Goal: Information Seeking & Learning: Learn about a topic

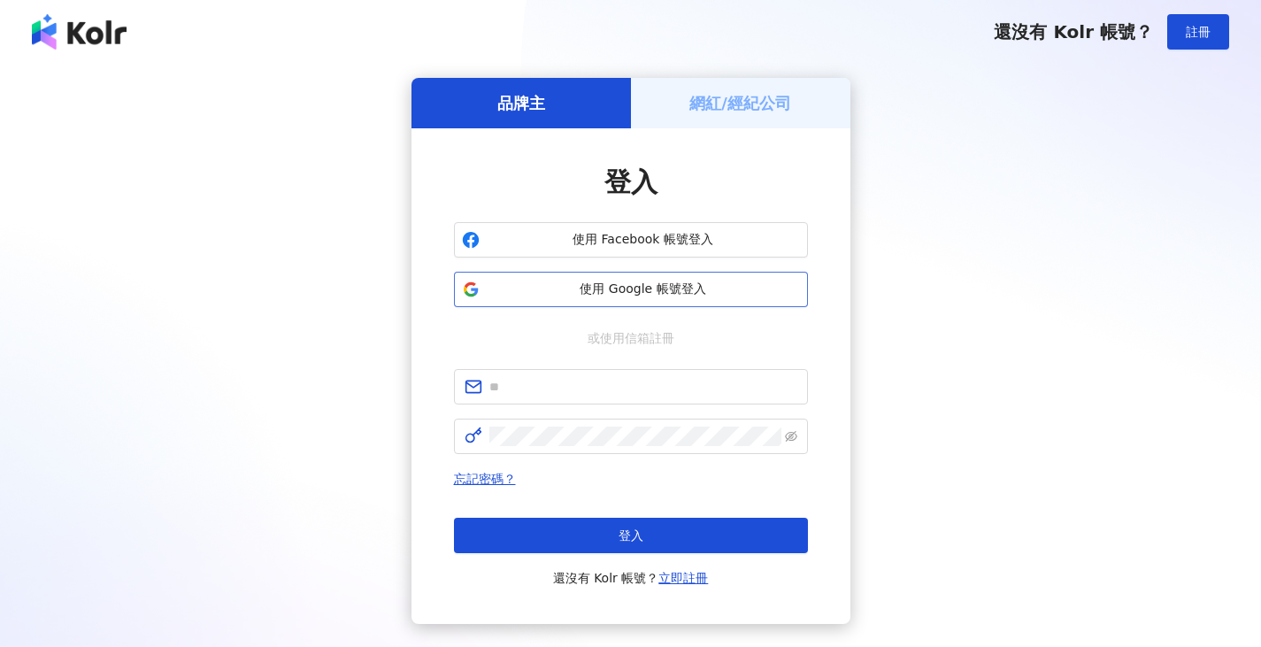
click at [509, 289] on span "使用 Google 帳號登入" at bounding box center [643, 290] width 313 height 18
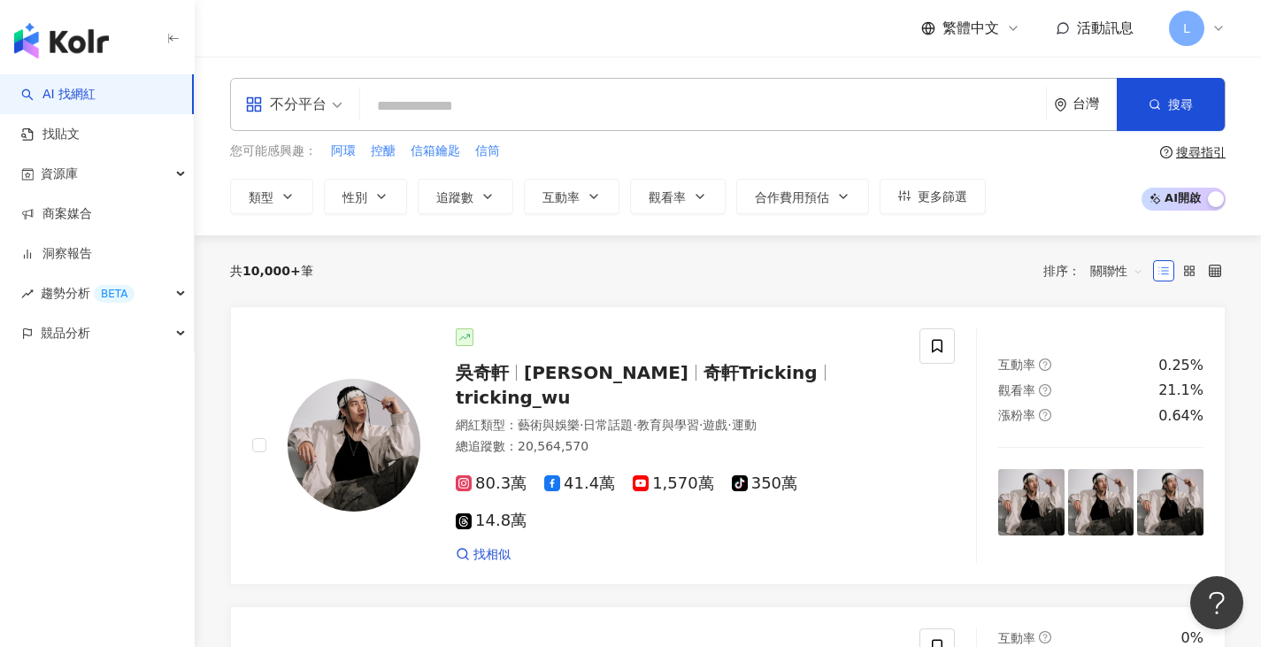
click at [435, 109] on input "search" at bounding box center [703, 106] width 672 height 34
click at [172, 35] on icon "button" at bounding box center [173, 39] width 14 height 14
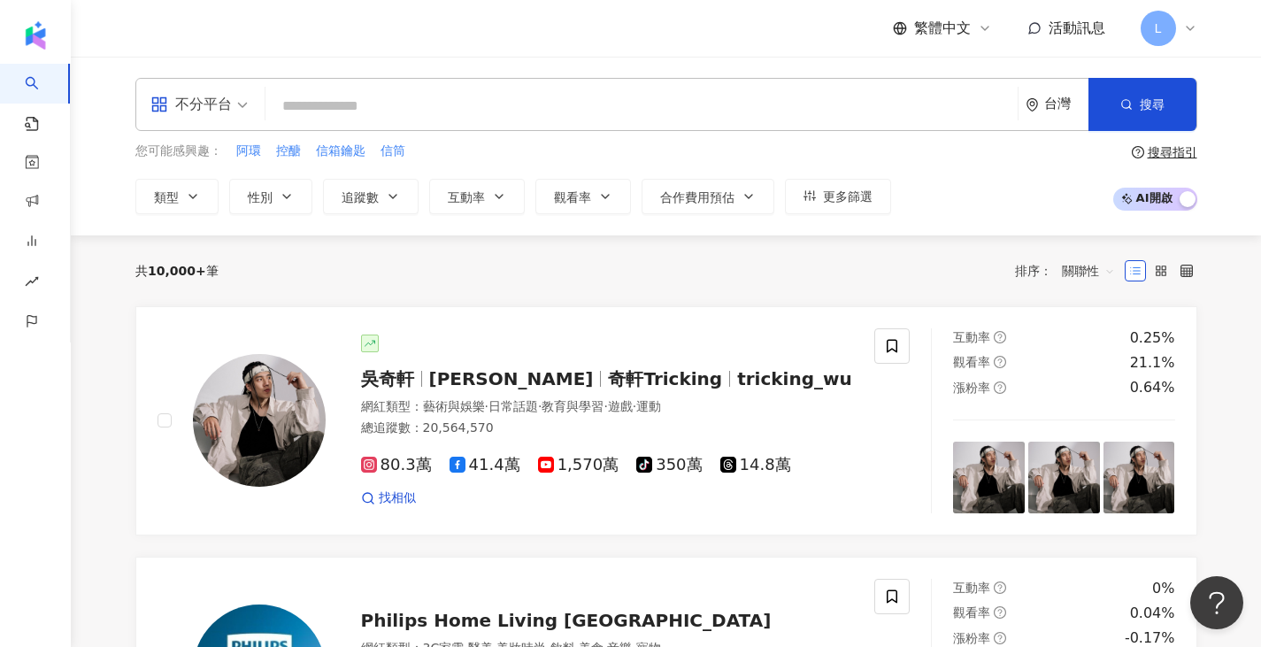
click at [338, 109] on input "search" at bounding box center [642, 106] width 738 height 34
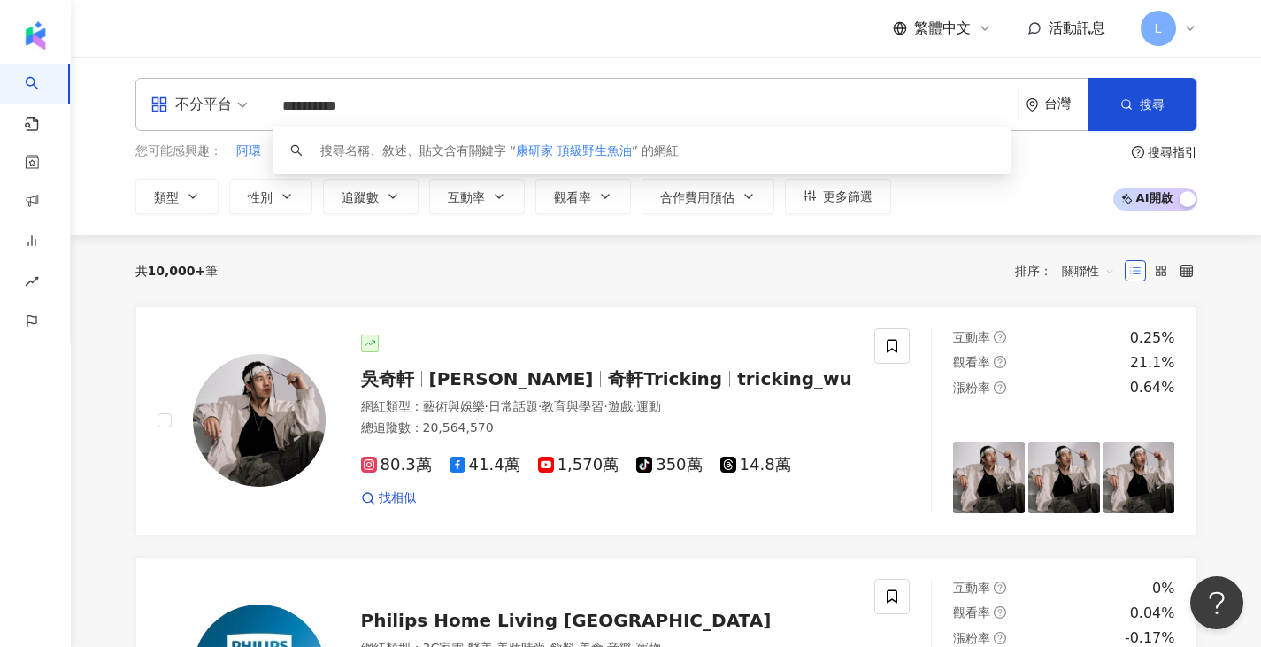
click at [330, 104] on input "**********" at bounding box center [642, 106] width 738 height 34
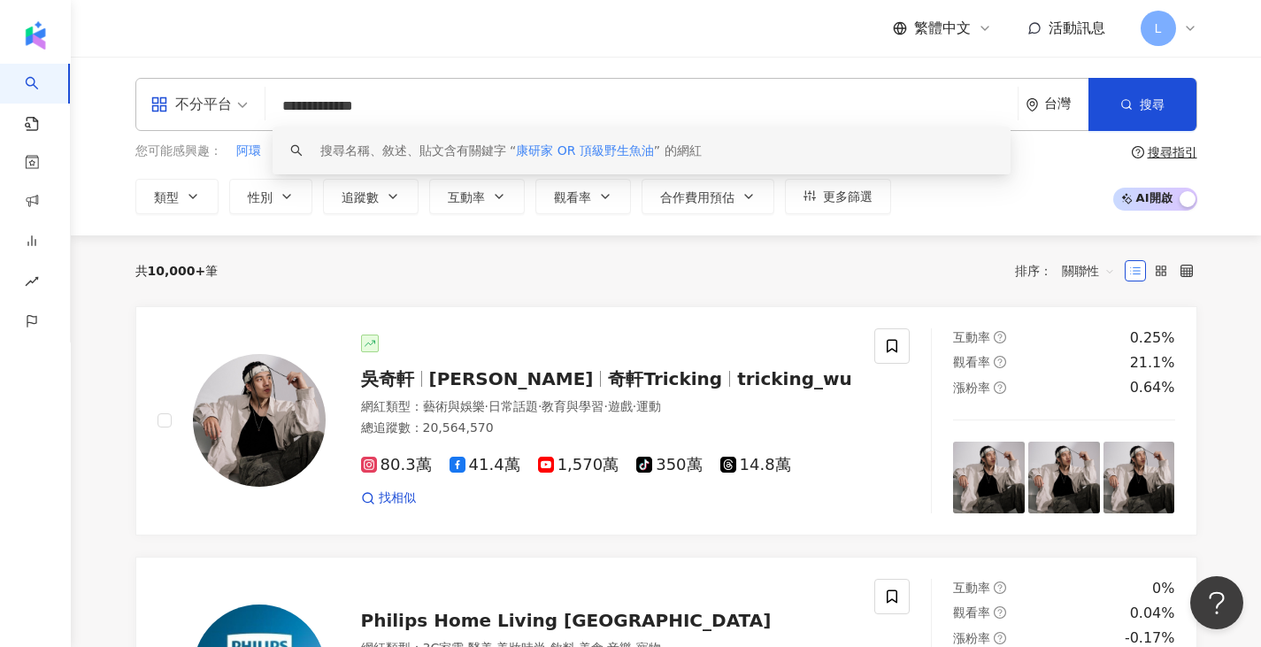
click at [580, 116] on input "**********" at bounding box center [642, 106] width 738 height 34
type input "**********"
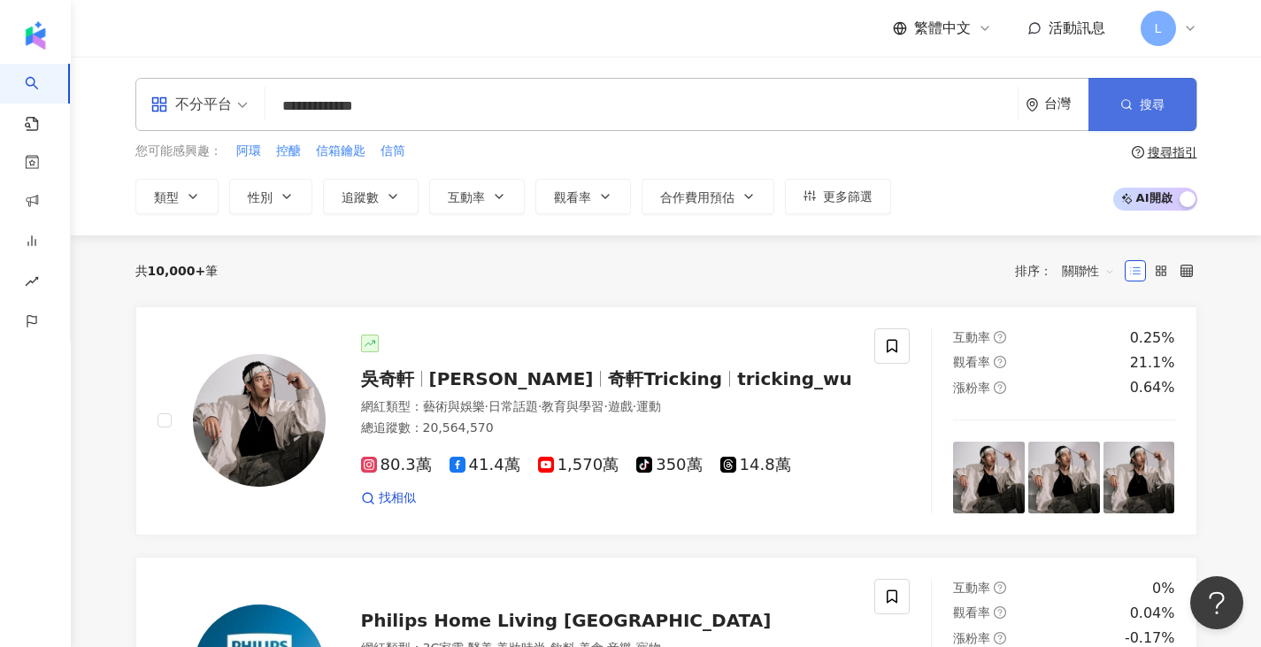
click at [1142, 111] on span "搜尋" at bounding box center [1152, 104] width 25 height 14
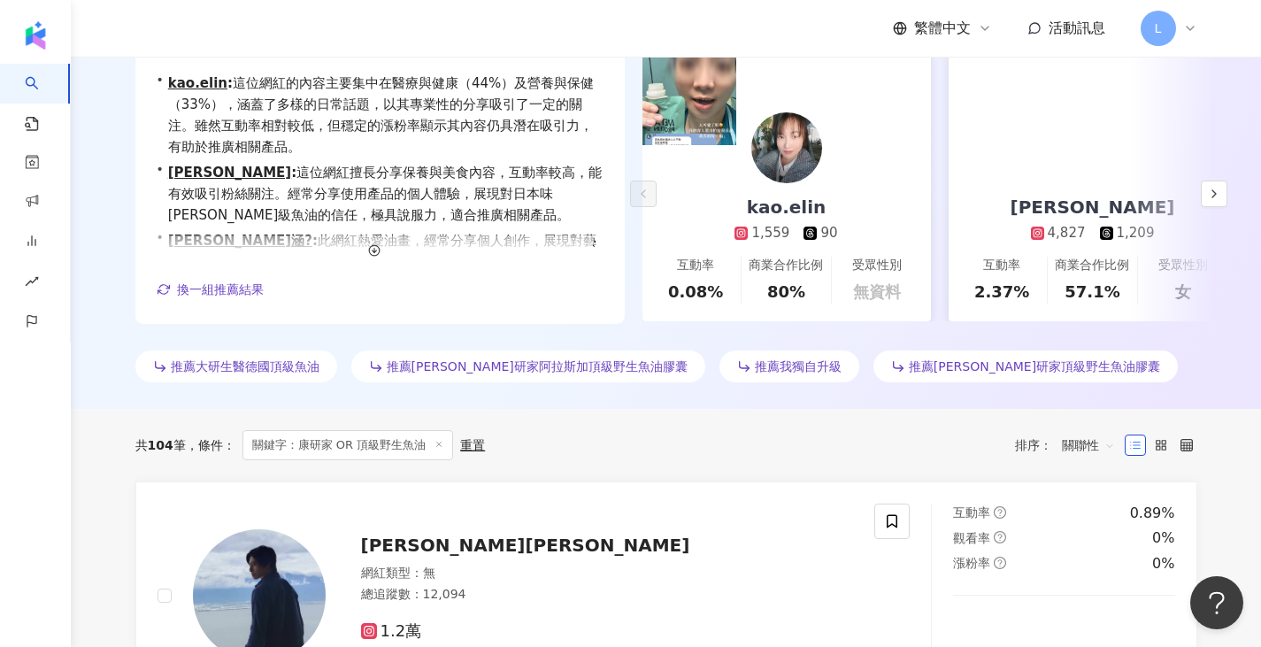
scroll to position [354, 0]
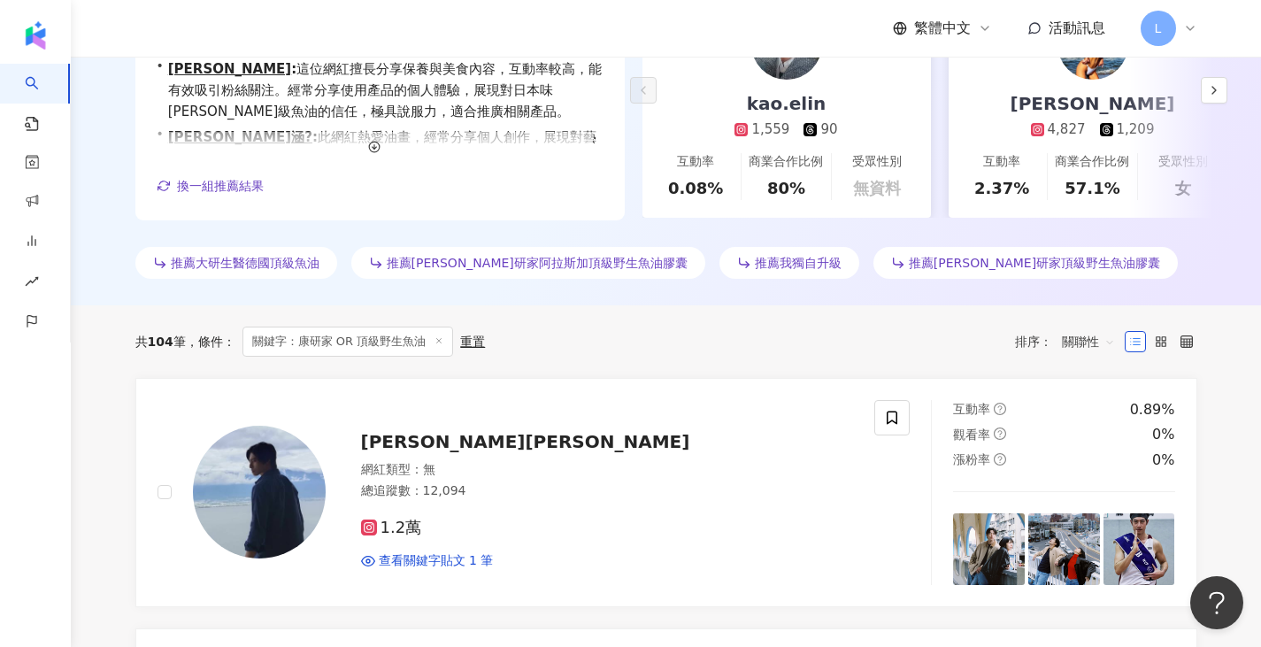
click at [1103, 339] on span "關聯性" at bounding box center [1088, 341] width 53 height 28
click at [982, 366] on div "共 104 筆 條件 ： 關鍵字：康研家 OR 頂級野生魚油 重置 排序： 關聯性" at bounding box center [666, 341] width 1062 height 73
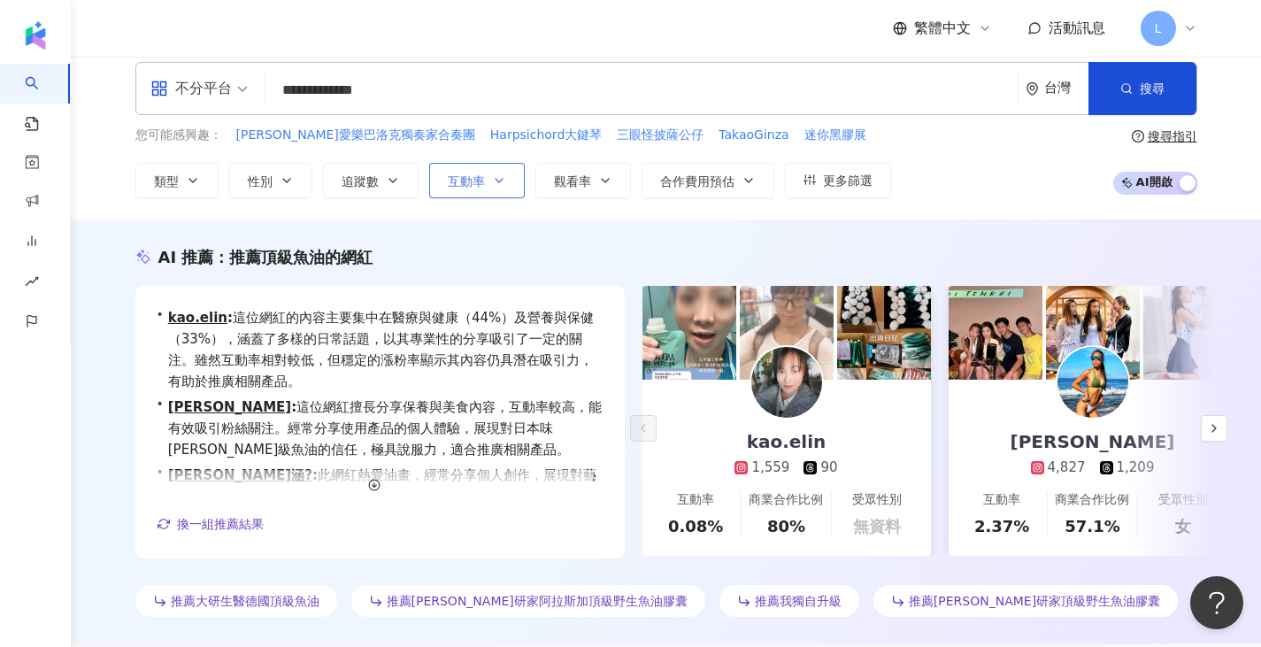
scroll to position [0, 0]
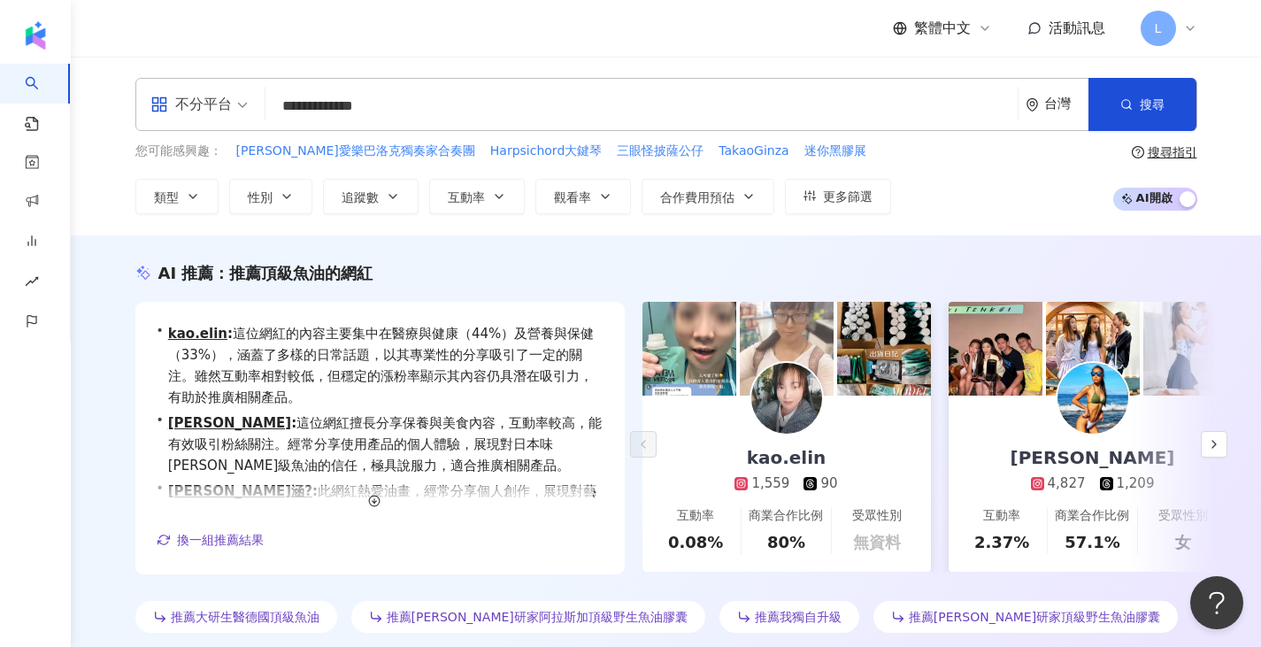
click at [355, 107] on input "**********" at bounding box center [642, 106] width 738 height 34
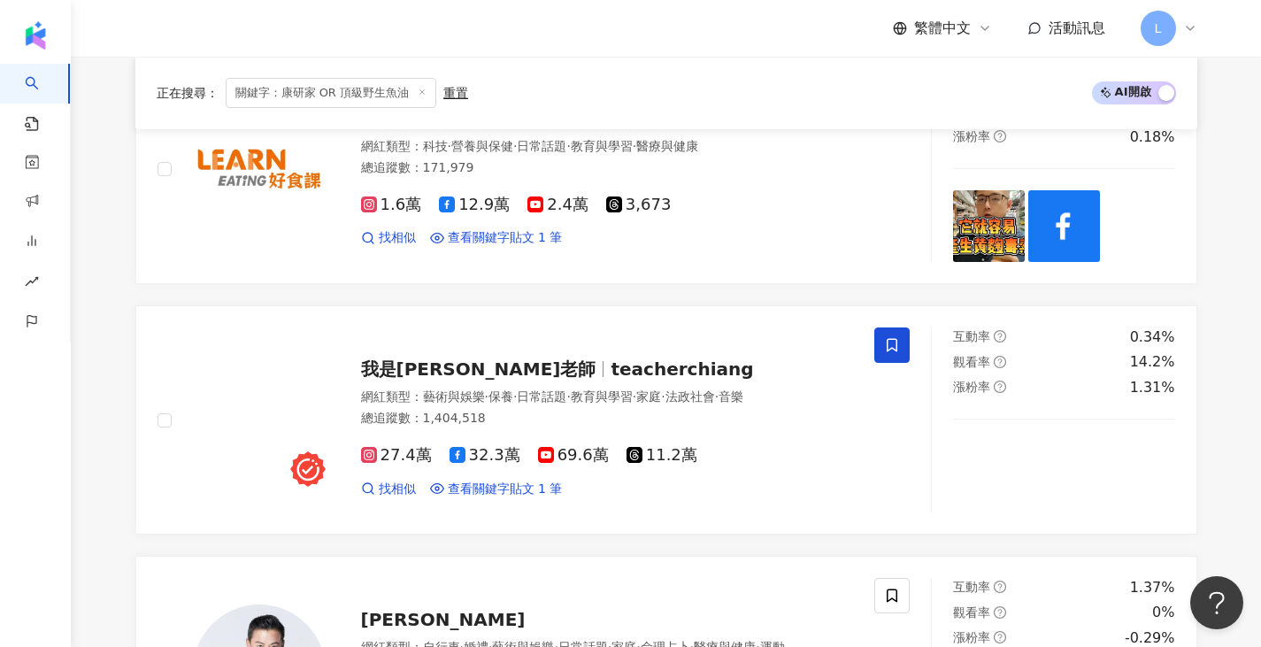
scroll to position [943, 0]
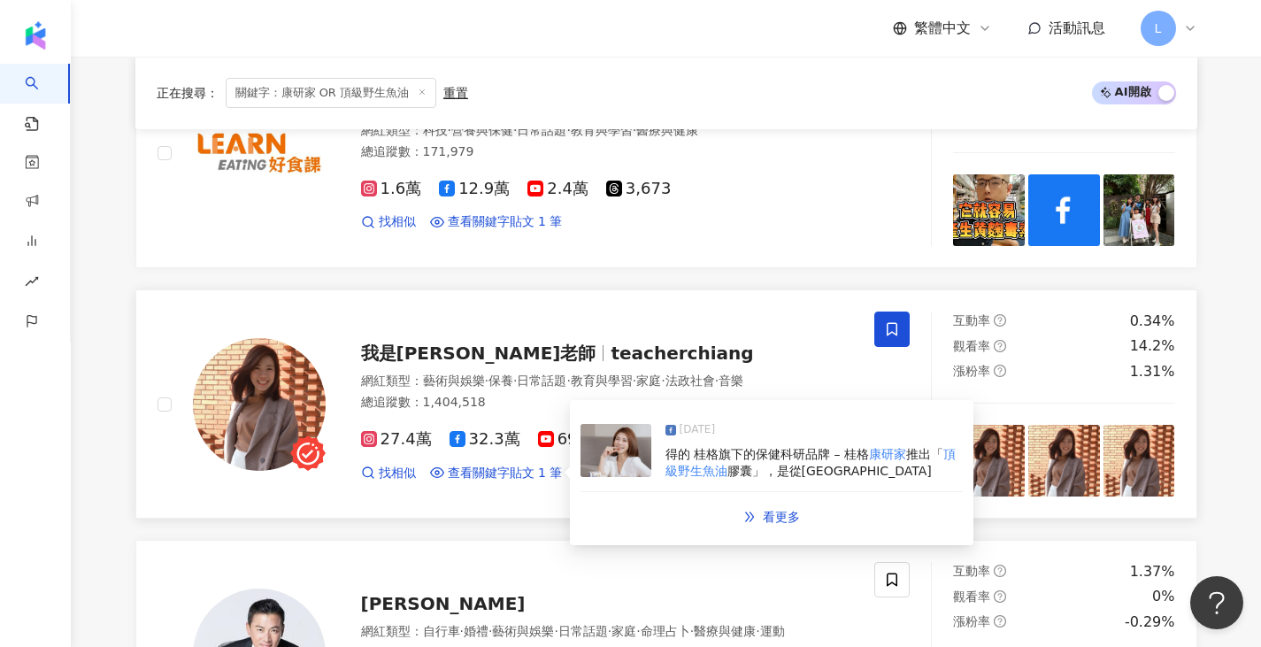
click at [754, 468] on span "膠囊」，是從[GEOGRAPHIC_DATA]" at bounding box center [830, 471] width 204 height 14
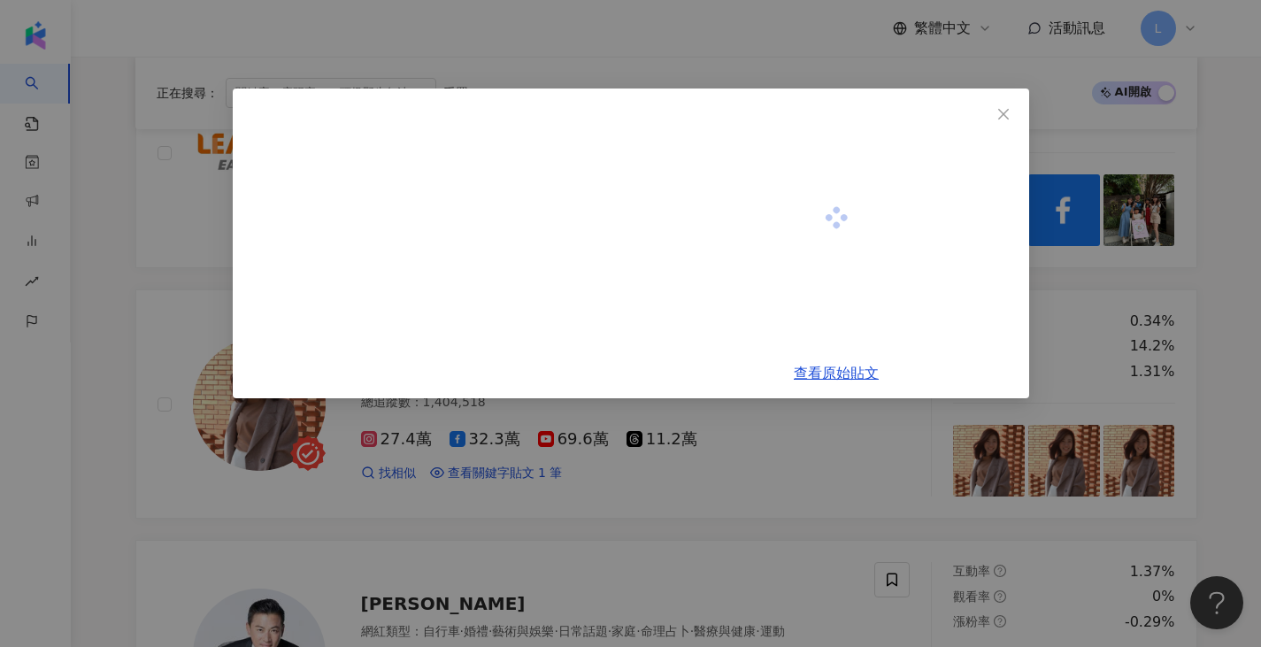
click at [629, 461] on div "查看原始貼文" at bounding box center [630, 323] width 1261 height 647
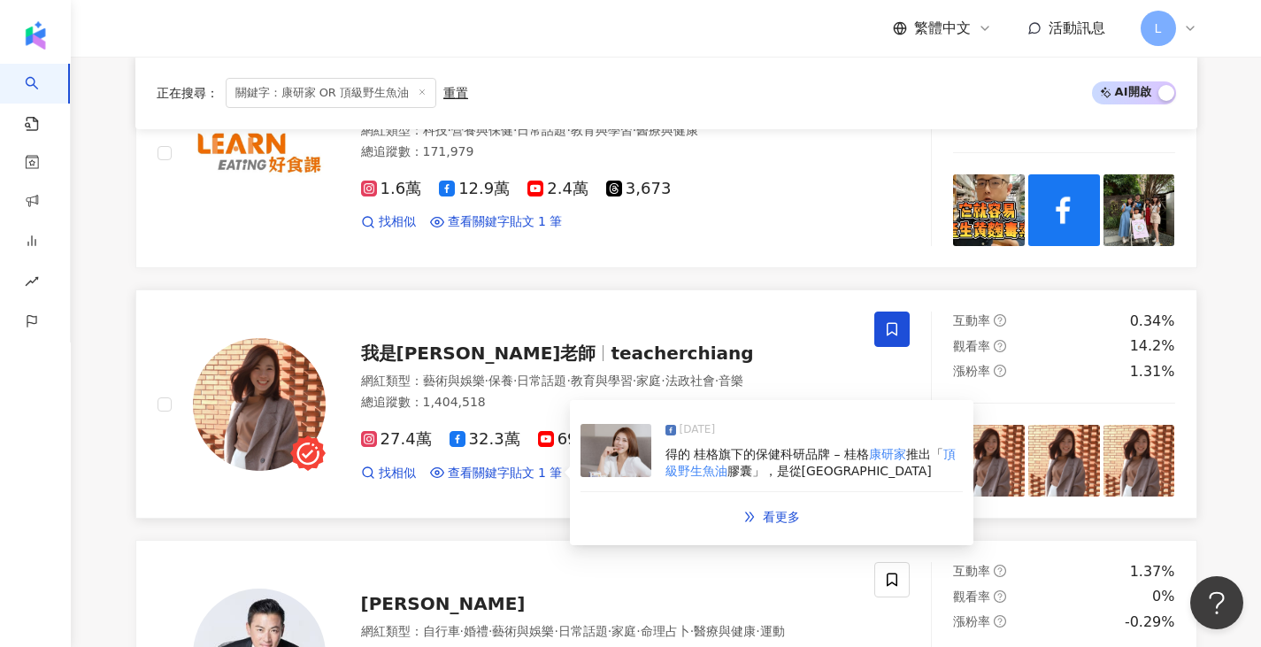
click at [651, 460] on div "[DATE] 得的 桂格旗下的保健科研品牌 – [PERSON_NAME]研家 推出「 頂級野生魚油 膠囊」，是從阿拉" at bounding box center [772, 451] width 382 height 81
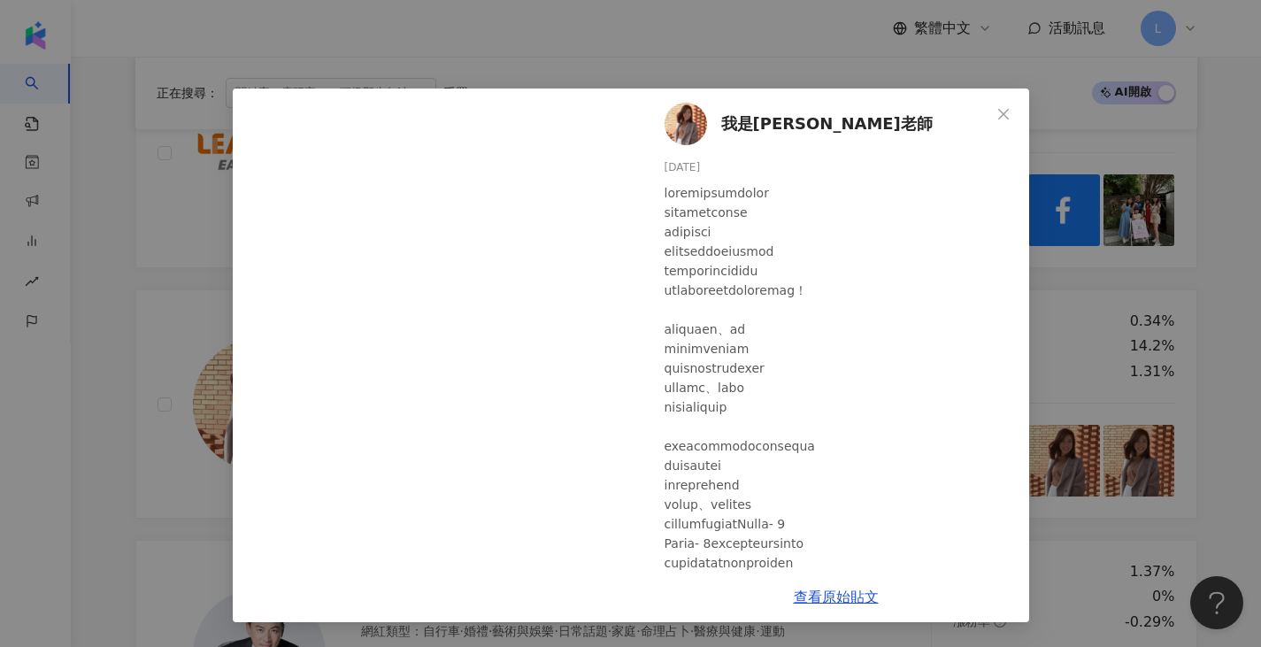
scroll to position [1062, 0]
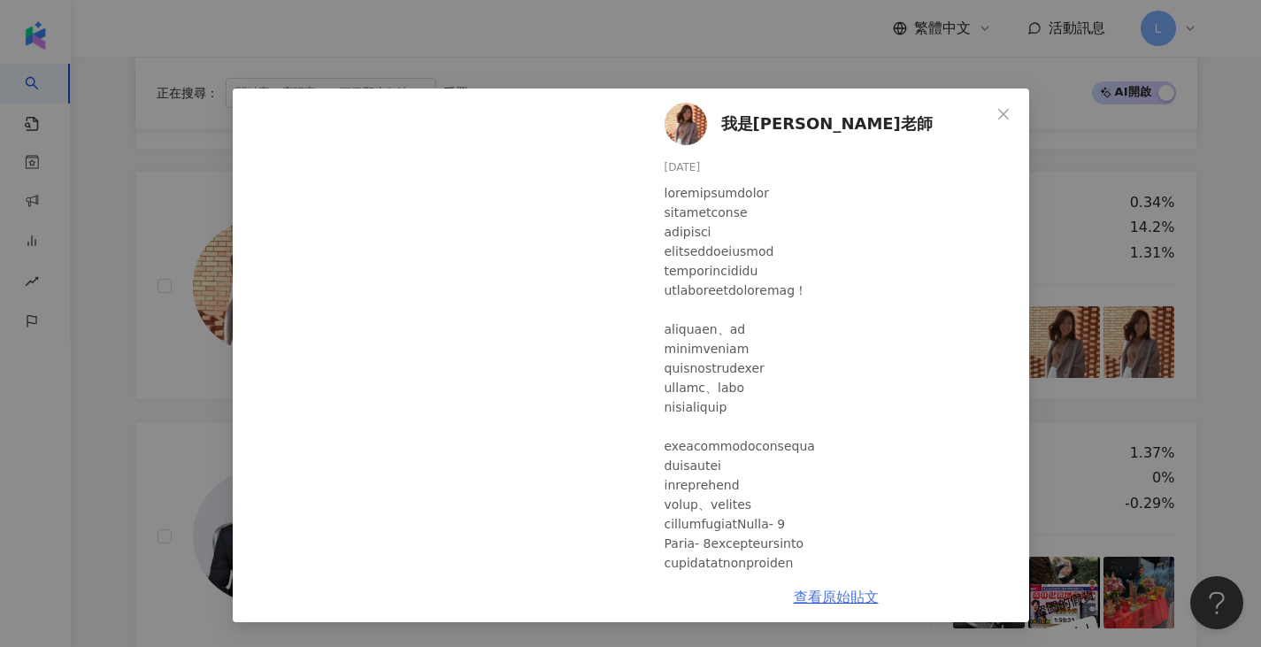
click at [827, 593] on link "查看原始貼文" at bounding box center [836, 597] width 85 height 17
click at [96, 385] on div "我是江老師 [DATE] 270 10 4 查看原始貼文" at bounding box center [630, 323] width 1261 height 647
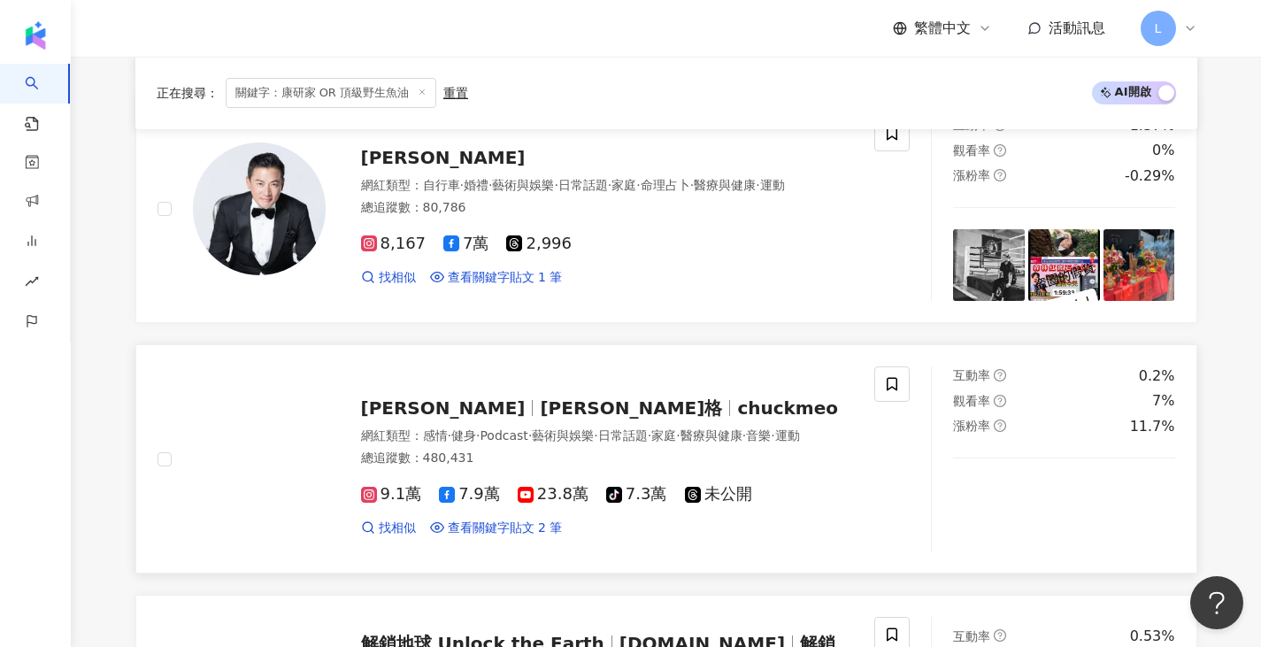
scroll to position [1416, 0]
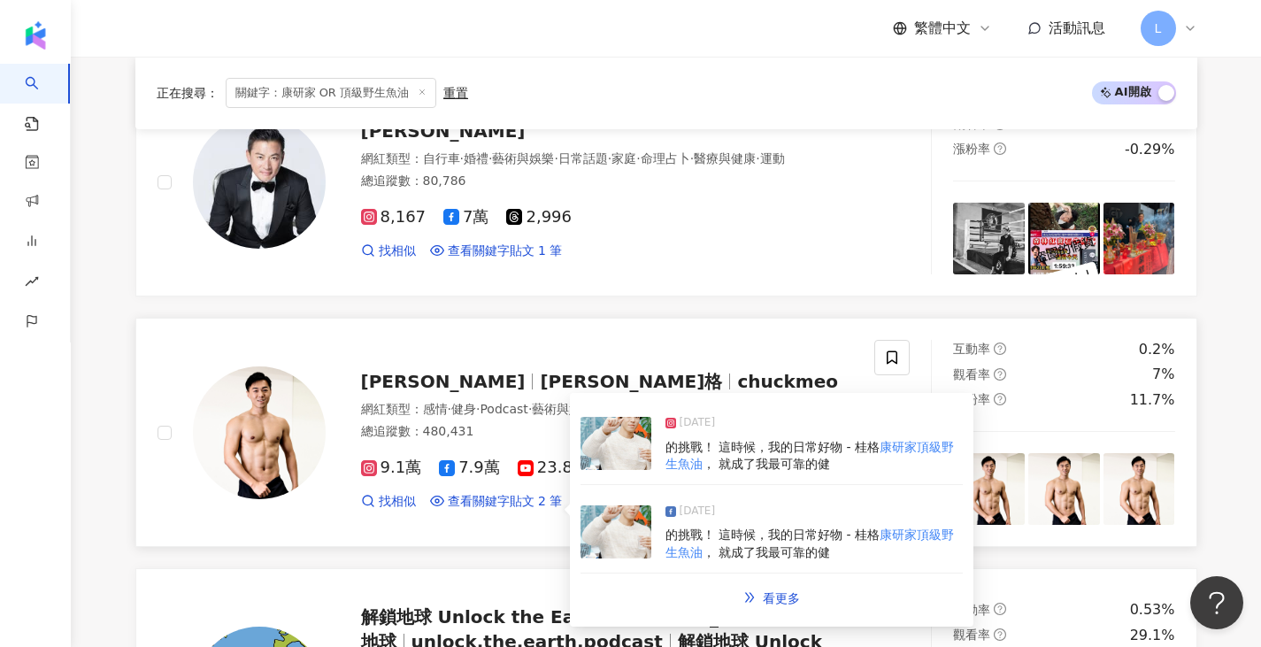
click at [634, 450] on img at bounding box center [616, 443] width 71 height 53
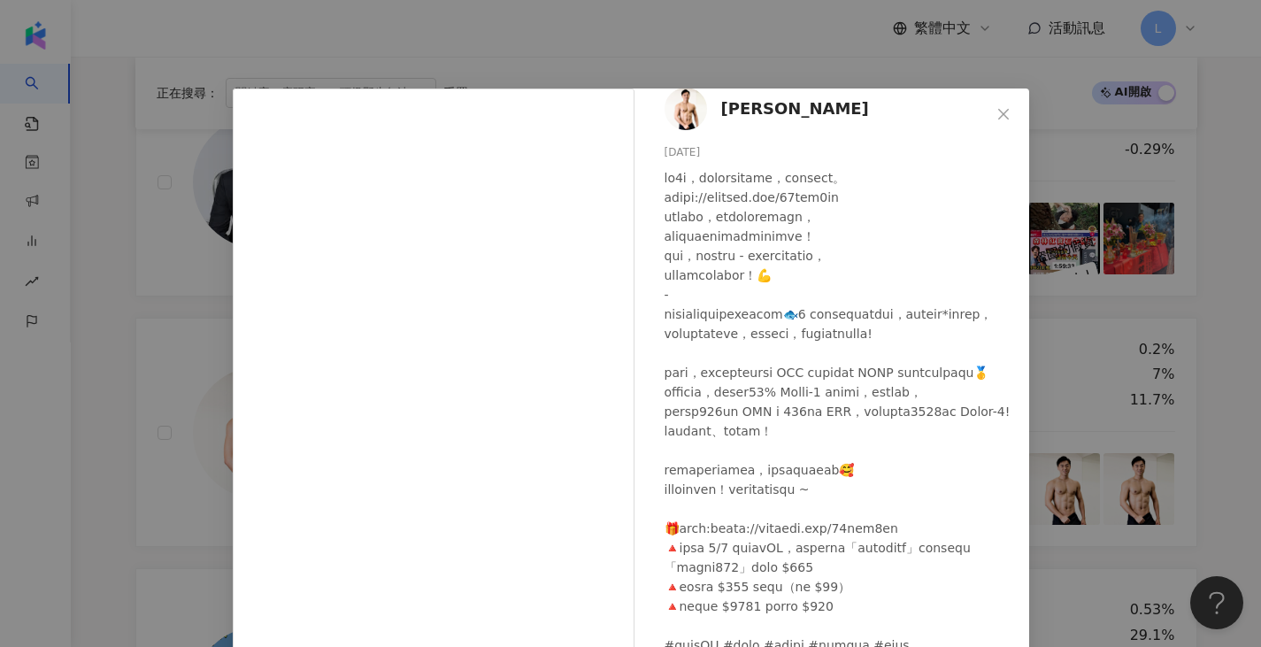
scroll to position [118, 0]
click at [797, 13] on div "[PERSON_NAME][DATE] 隱藏 9 查看原始貼文" at bounding box center [630, 323] width 1261 height 647
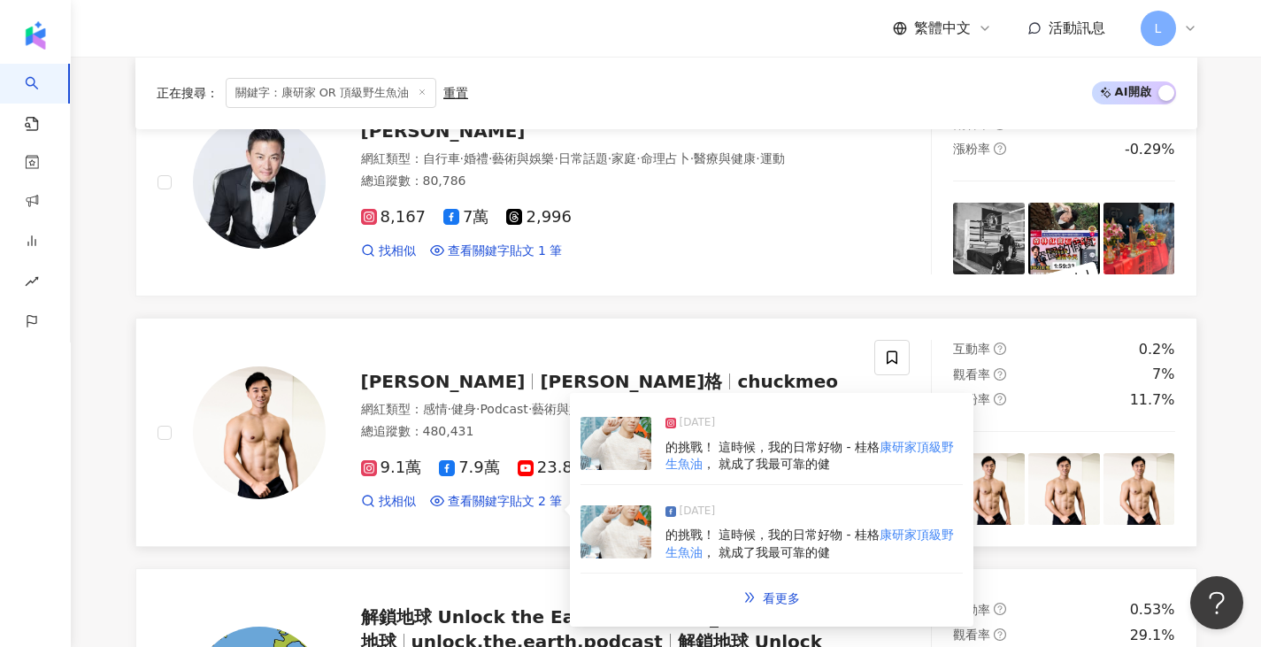
click at [735, 529] on span "的挑戰！ 這時候，我的日常好物 - 桂格" at bounding box center [773, 534] width 214 height 14
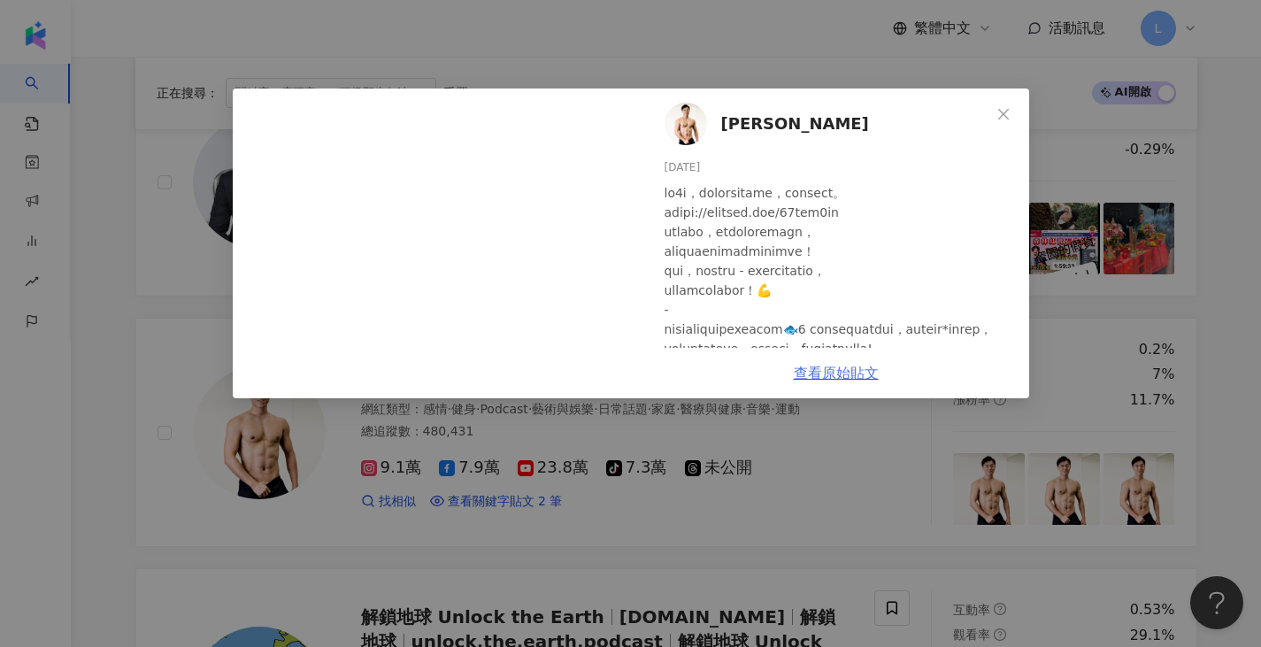
click at [832, 381] on link "查看原始貼文" at bounding box center [836, 373] width 85 height 17
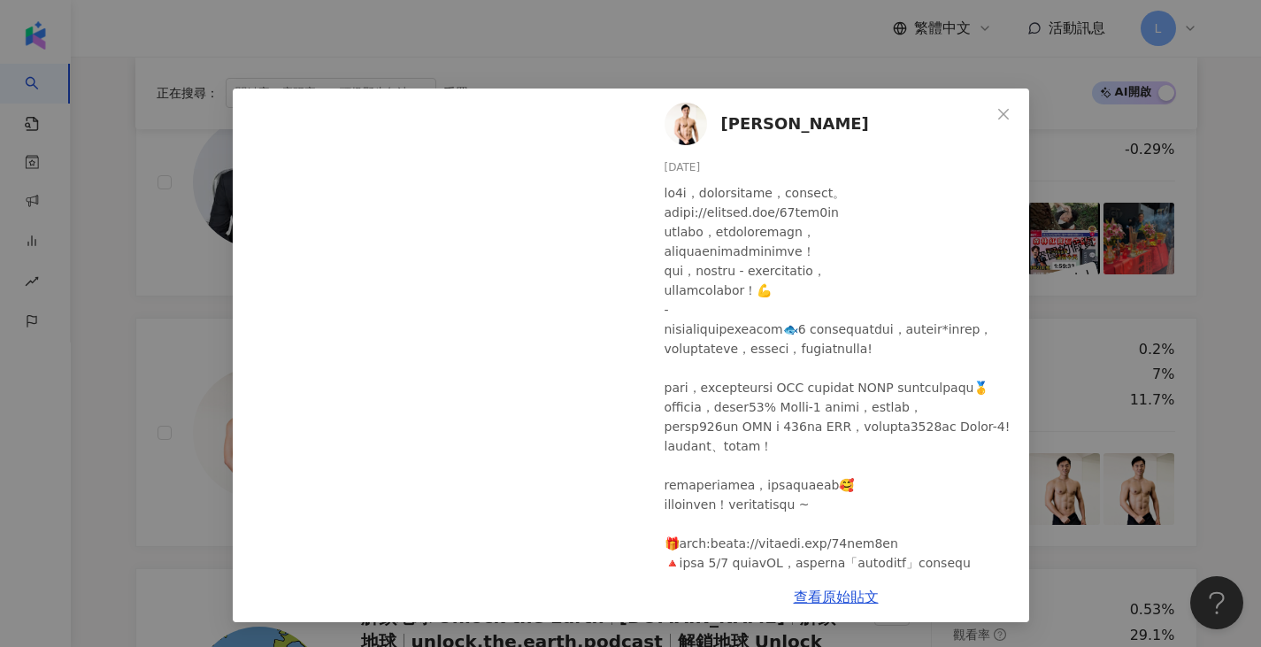
click at [1206, 363] on div "[PERSON_NAME][DATE] 317 27 4 查看原始貼文" at bounding box center [630, 323] width 1261 height 647
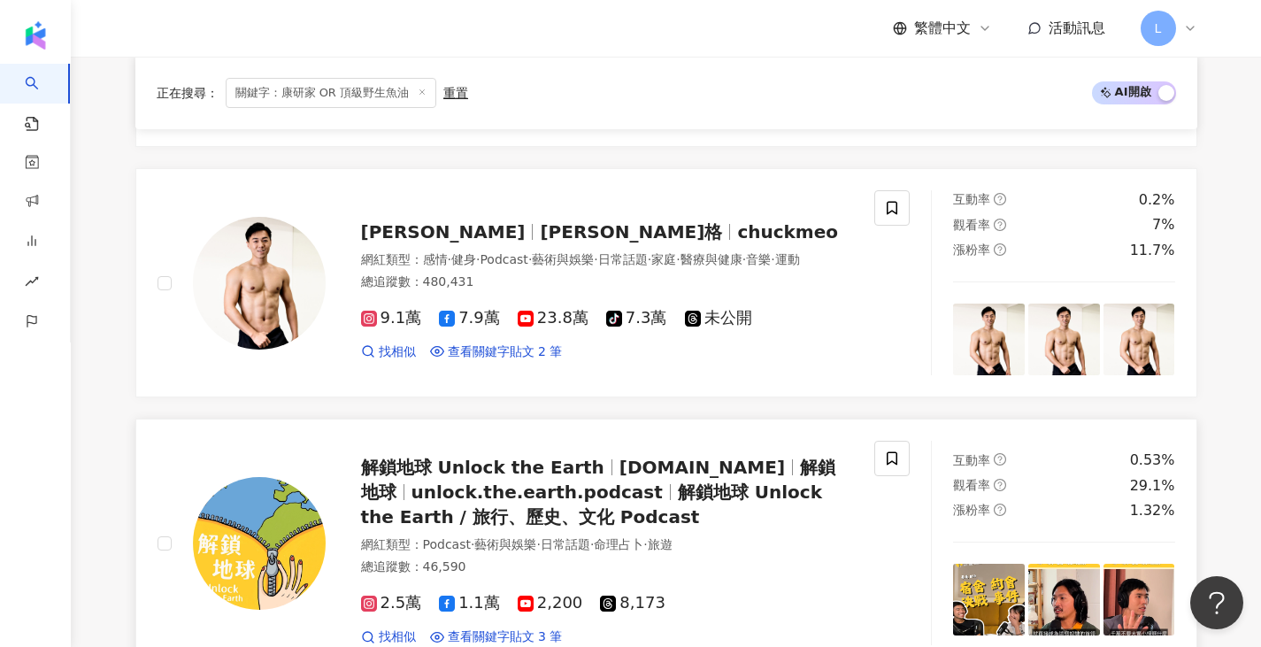
scroll to position [1770, 0]
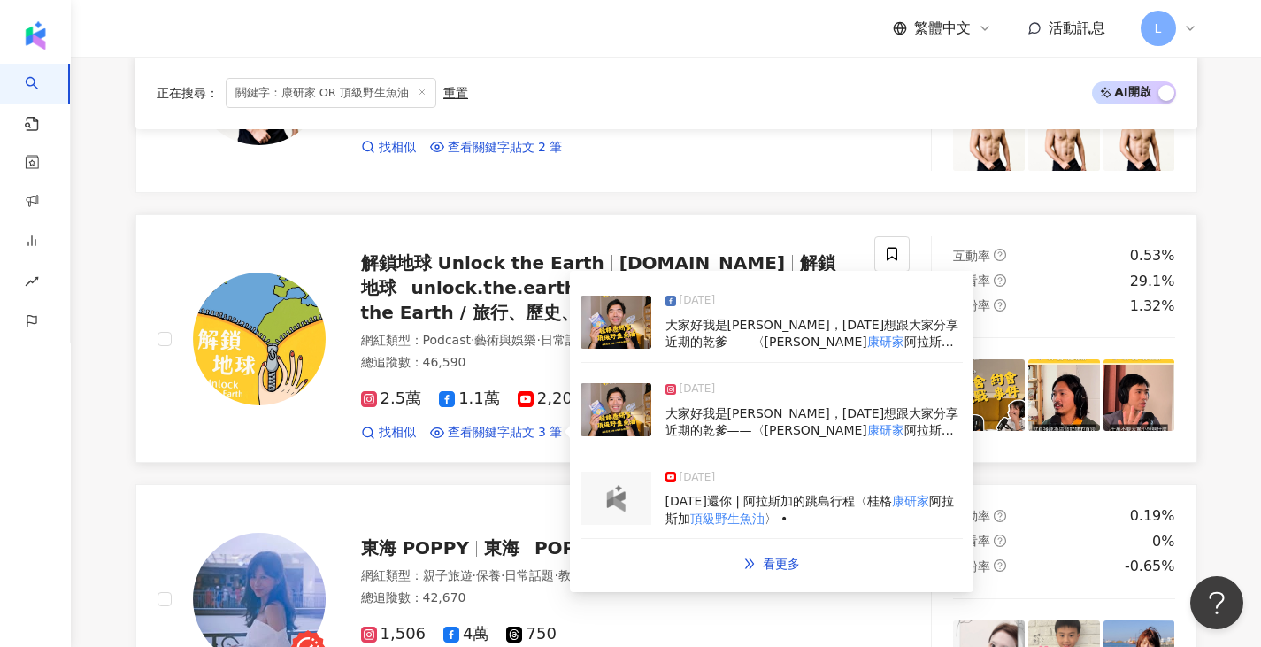
click at [752, 324] on span "大家好我是[PERSON_NAME]，[DATE]想跟大家分享近期的乾爹——〈[PERSON_NAME]" at bounding box center [813, 334] width 294 height 32
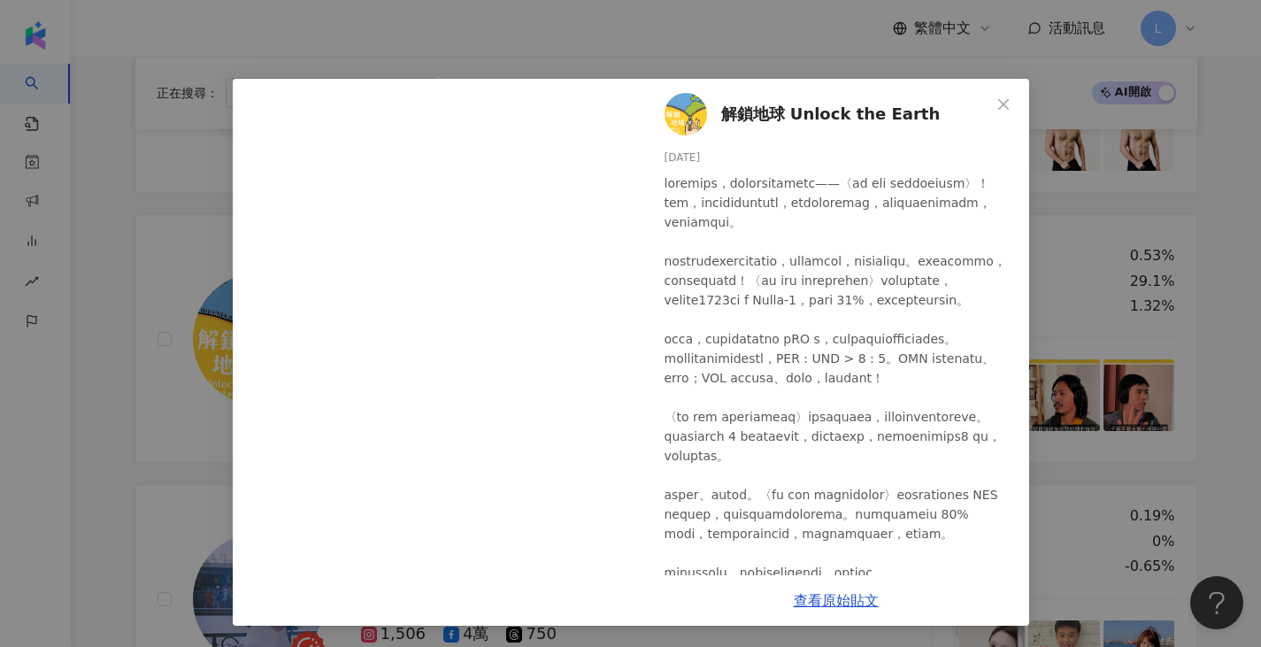
scroll to position [0, 0]
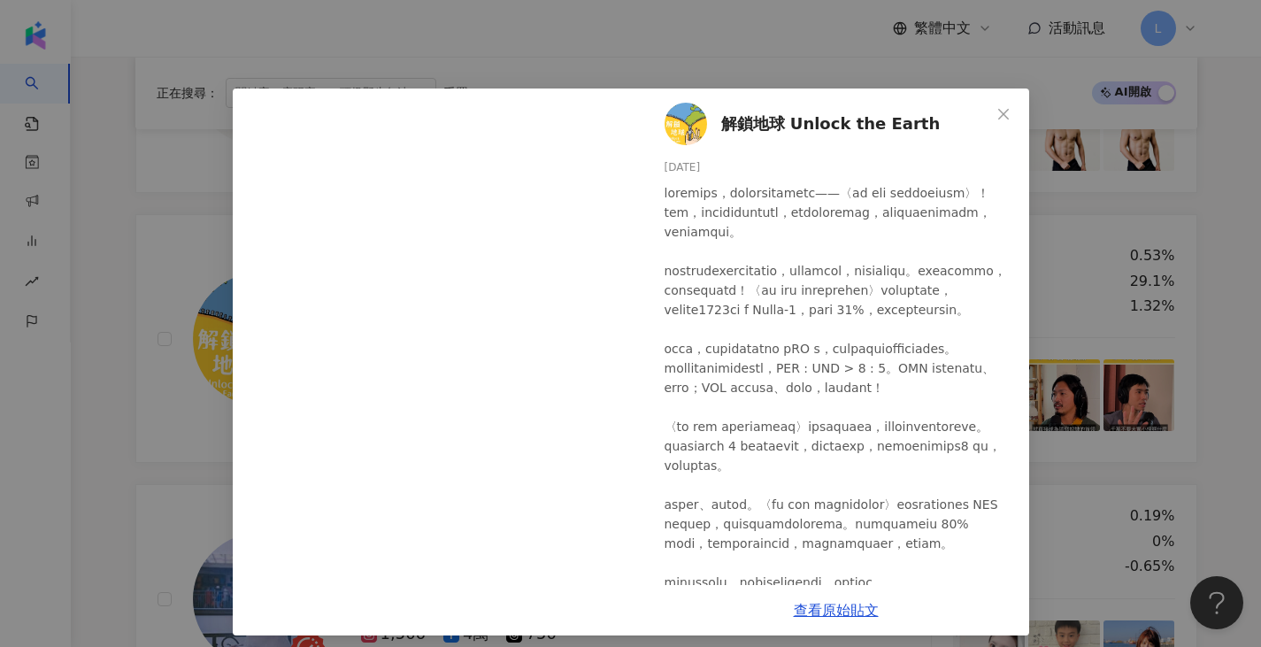
click at [1220, 350] on div "解鎖地球 Unlock the Earth [DATE] 412 2 2 查看原始貼文" at bounding box center [630, 323] width 1261 height 647
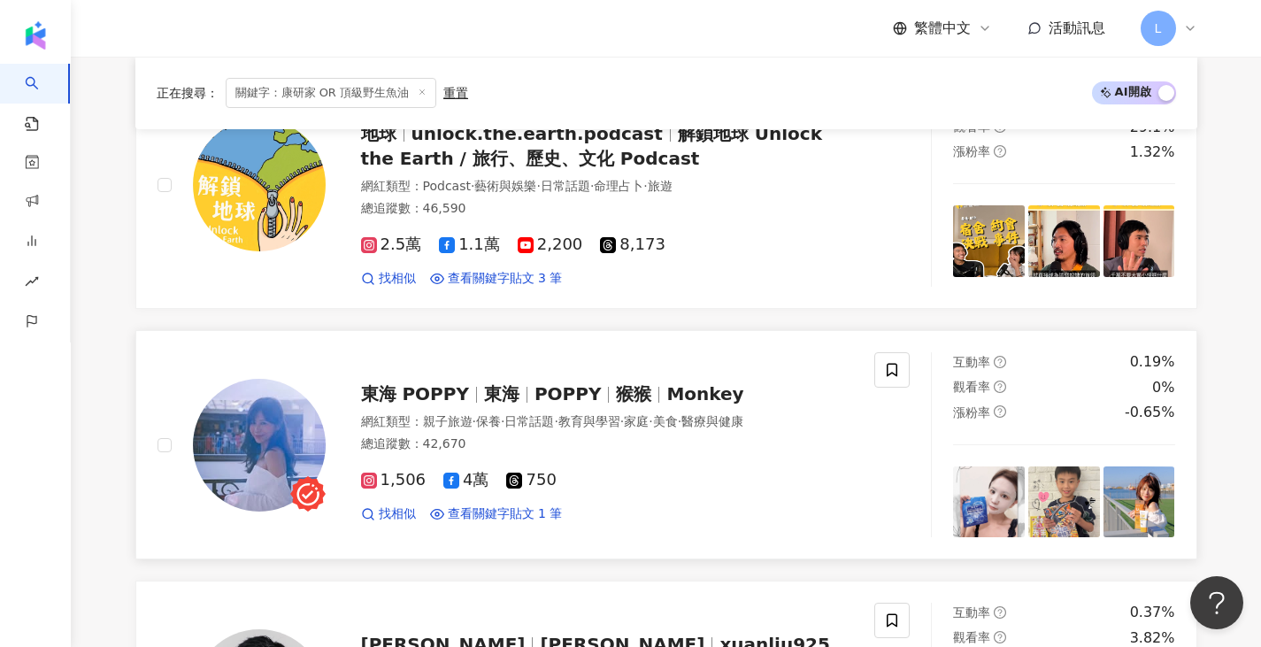
scroll to position [2006, 0]
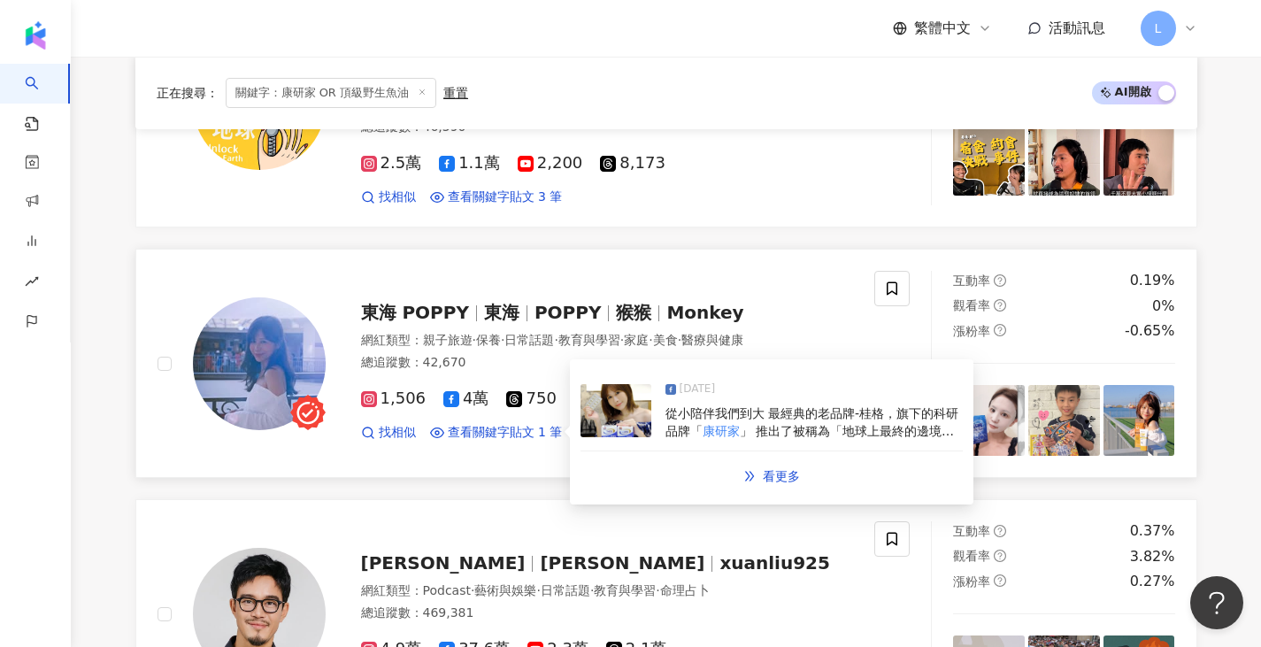
click at [789, 418] on span "從小陪伴我們到大 最經典的老品牌-桂格，旗下的科研品牌「" at bounding box center [813, 422] width 294 height 32
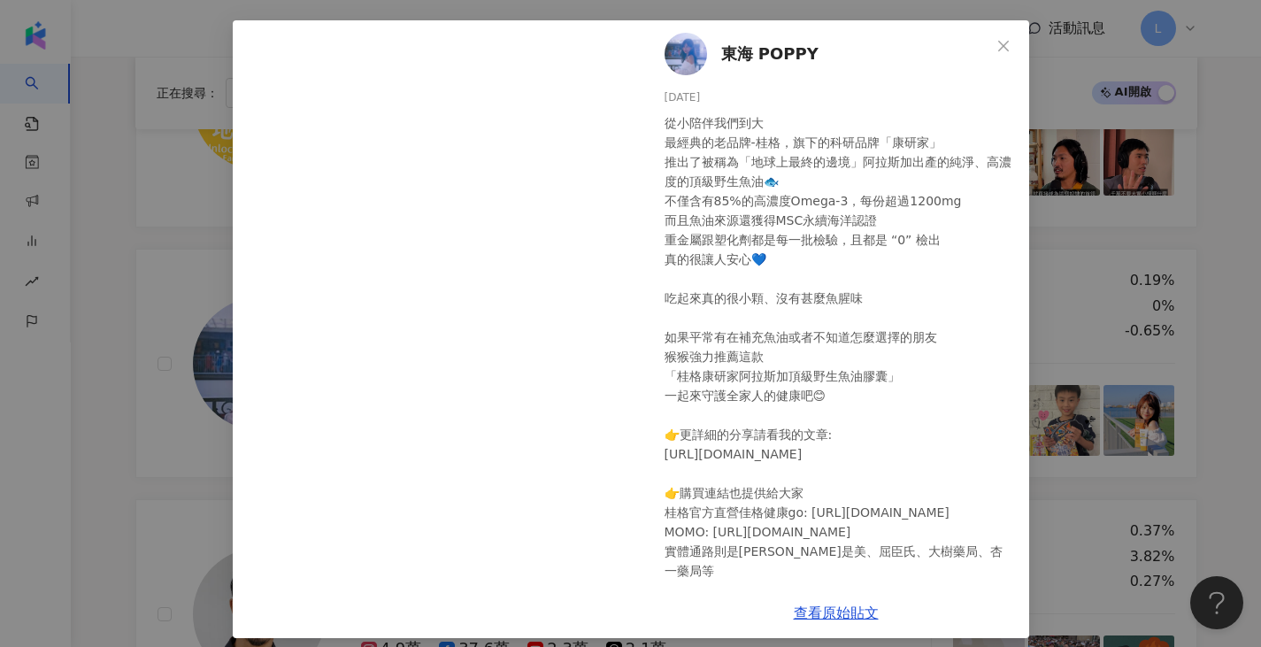
scroll to position [81, 0]
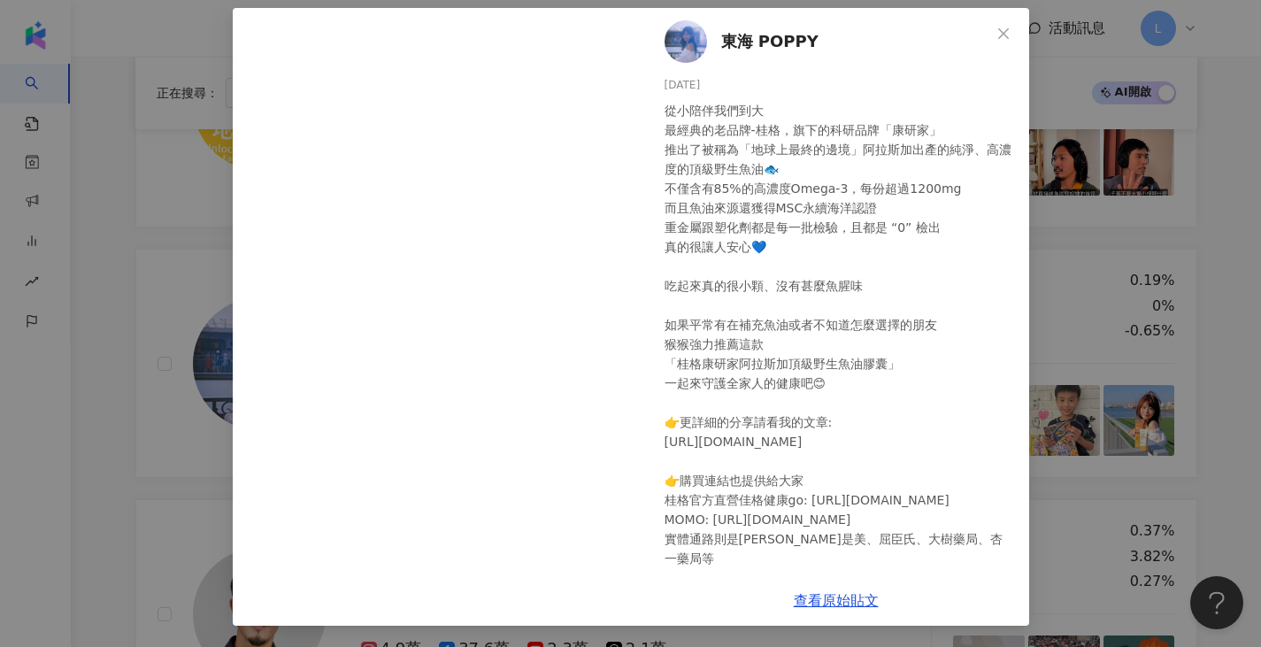
click at [1218, 343] on div "東海 POPPY [DATE] 從小陪伴我們到大 最經典的老品牌-桂格，旗下的科研品牌「康研家」 推出了被稱為「地球上最終的邊境」阿拉斯加出產的純淨、高濃度的…" at bounding box center [630, 323] width 1261 height 647
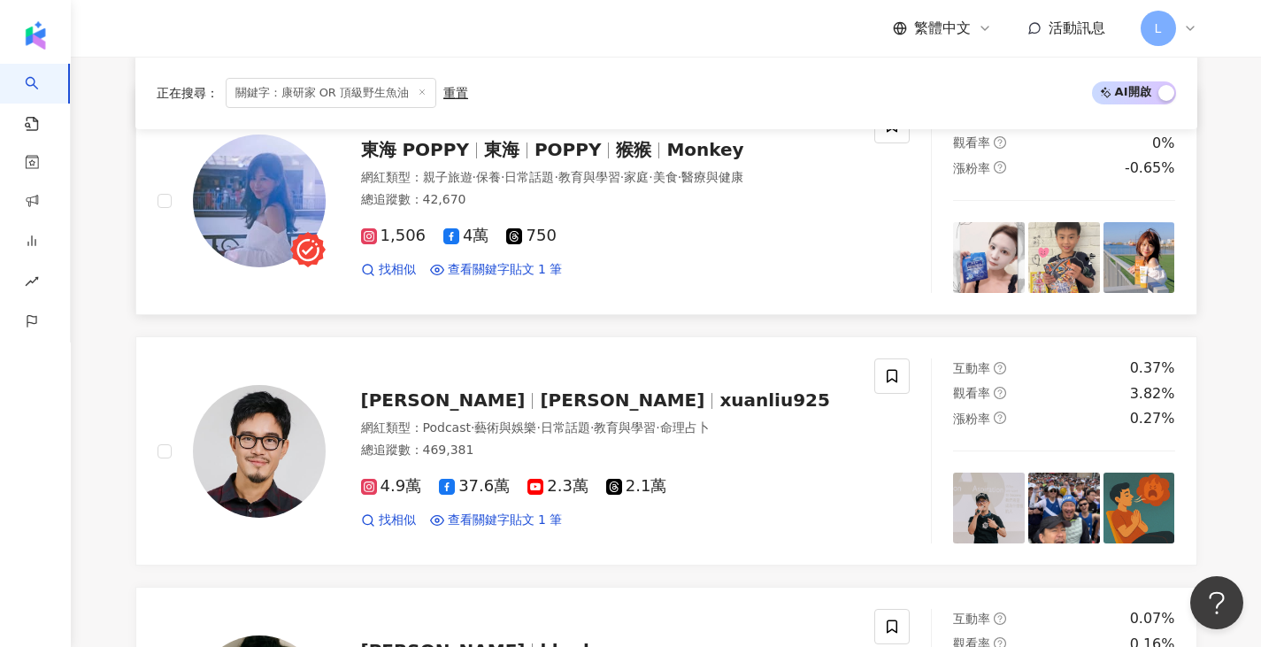
scroll to position [2242, 0]
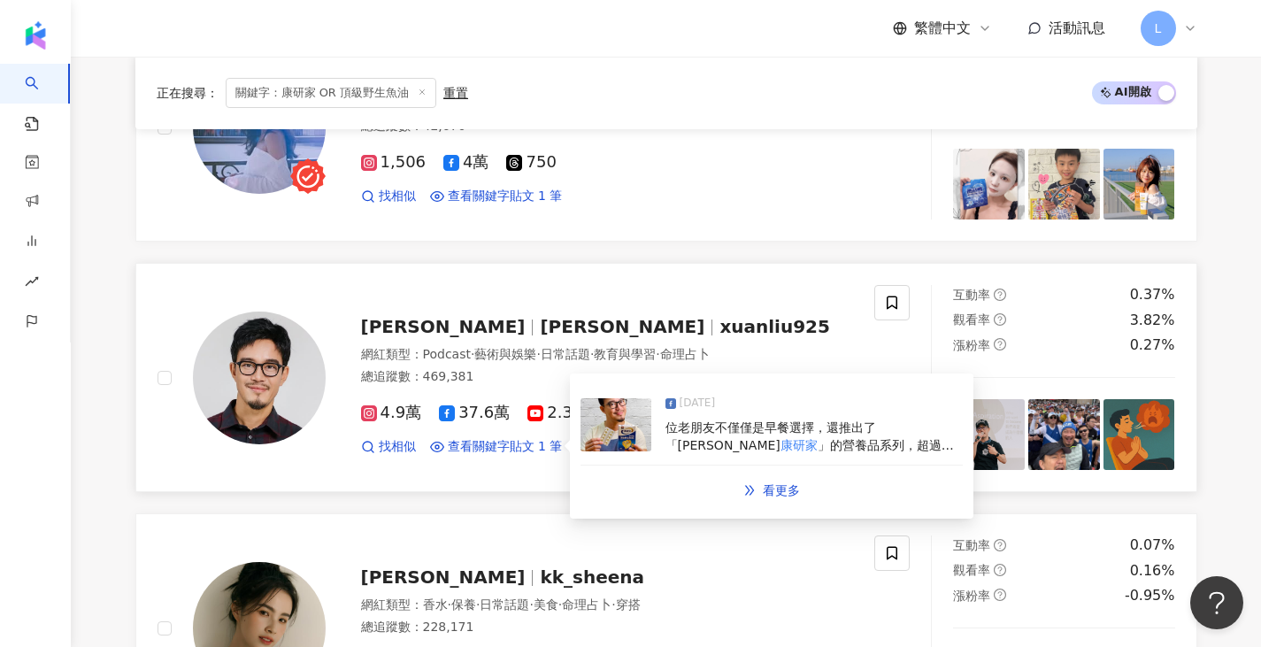
click at [767, 434] on span "位老朋友不僅僅是早餐選擇，還推出了「[PERSON_NAME]" at bounding box center [771, 436] width 211 height 32
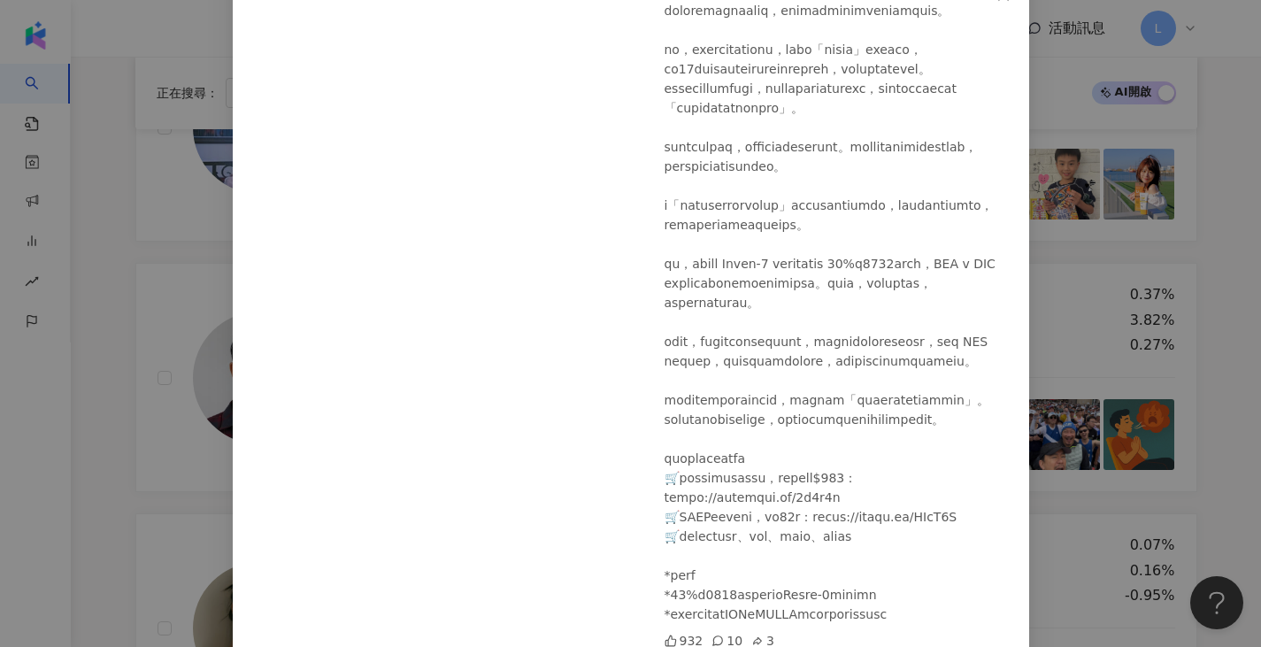
scroll to position [194, 0]
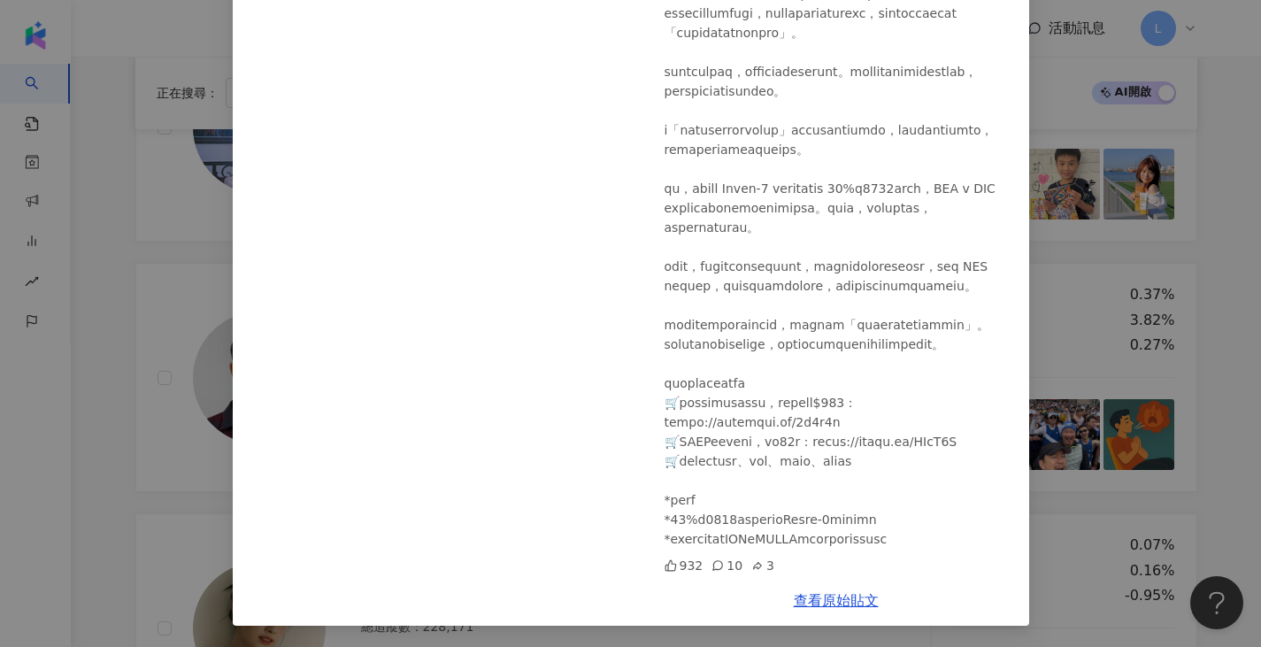
click at [1240, 255] on div "[PERSON_NAME] [DATE] 932 10 3 查看原始貼文" at bounding box center [630, 323] width 1261 height 647
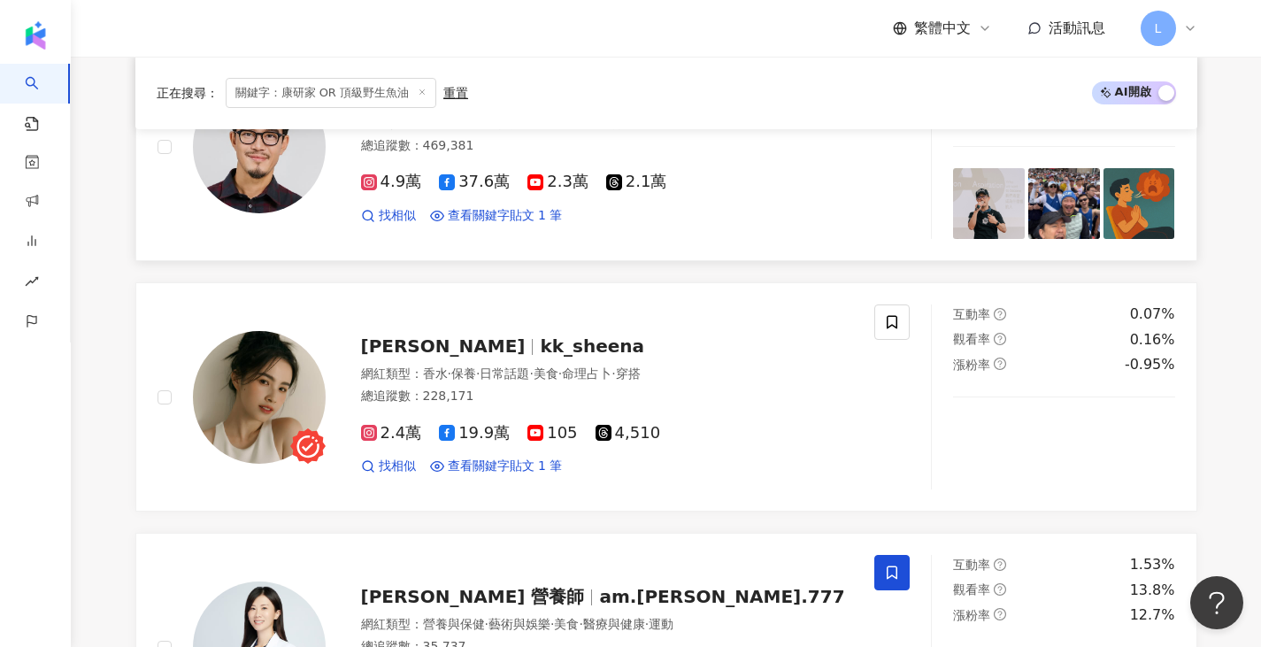
scroll to position [2478, 0]
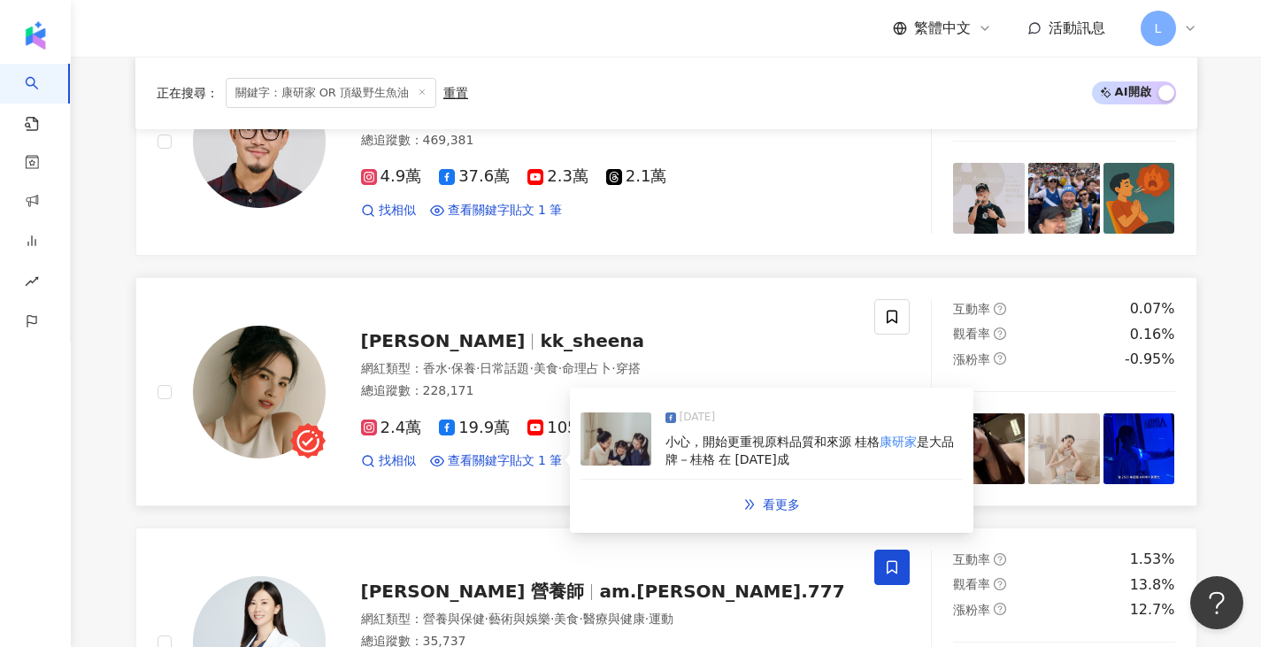
click at [782, 448] on span "小心，開始更重視原料品質和來源 桂格" at bounding box center [773, 442] width 214 height 14
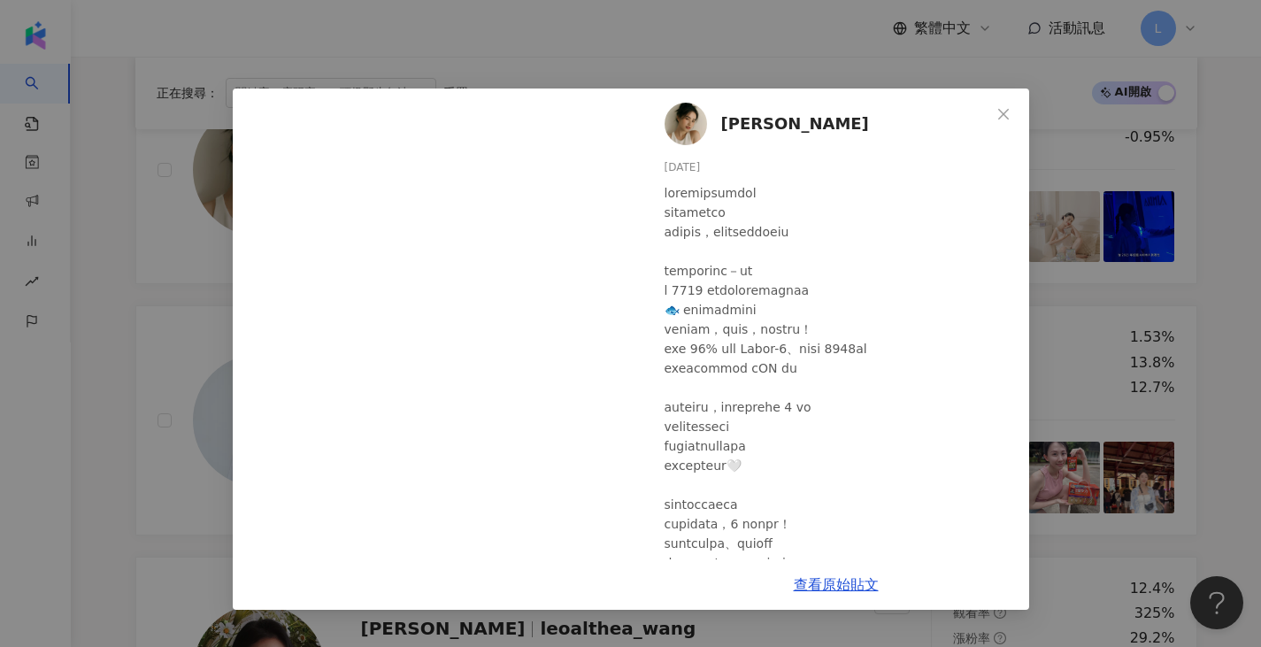
scroll to position [2714, 0]
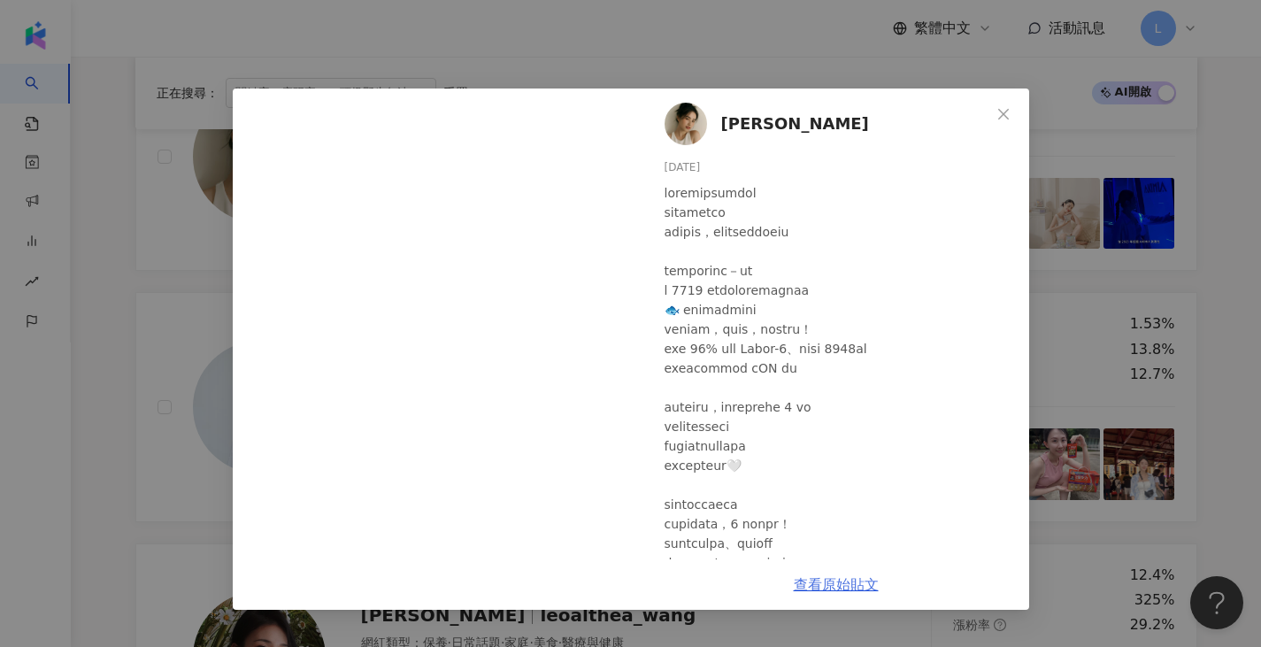
click at [860, 578] on link "查看原始貼文" at bounding box center [836, 584] width 85 height 17
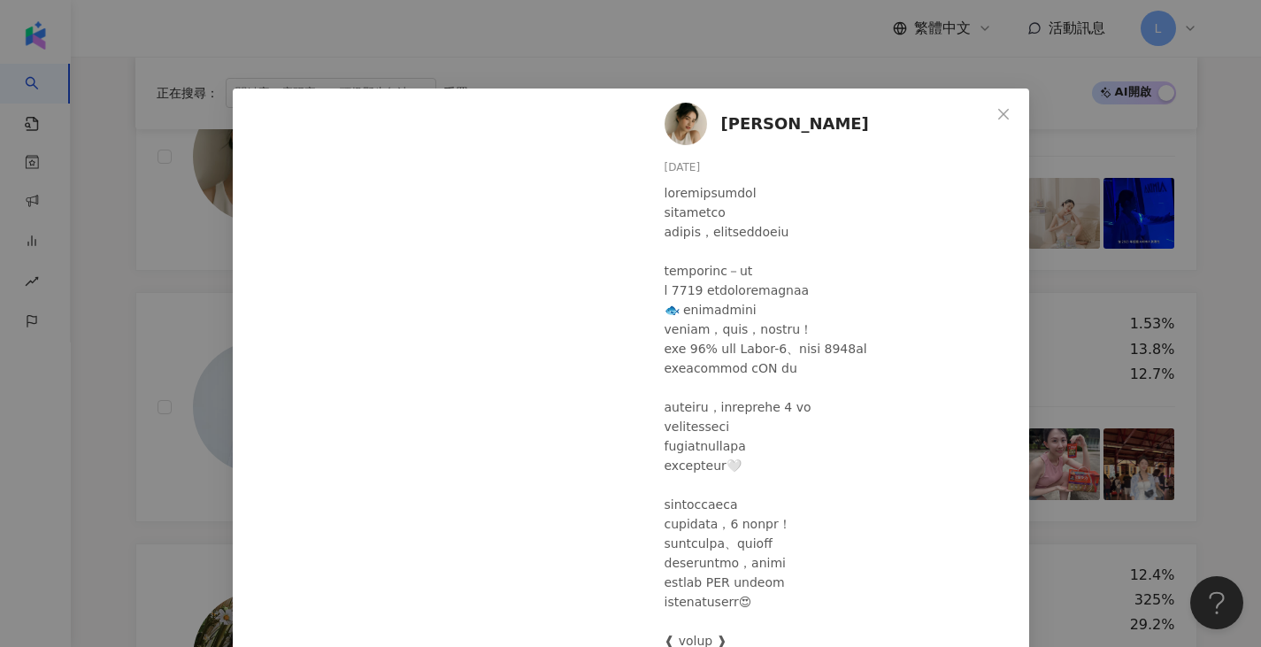
click at [551, 35] on div "[PERSON_NAME] [DATE] 612 6 1 查看原始貼文" at bounding box center [630, 323] width 1261 height 647
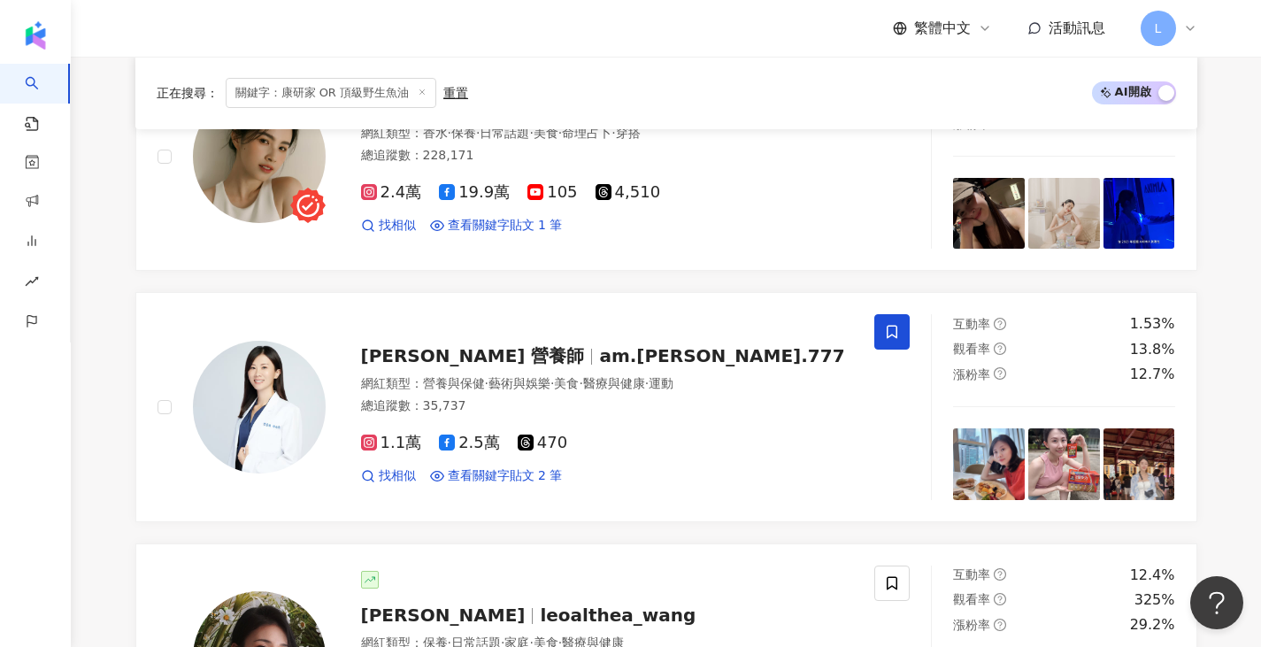
click at [474, 35] on div "繁體中文 活動訊息 L" at bounding box center [666, 28] width 1062 height 57
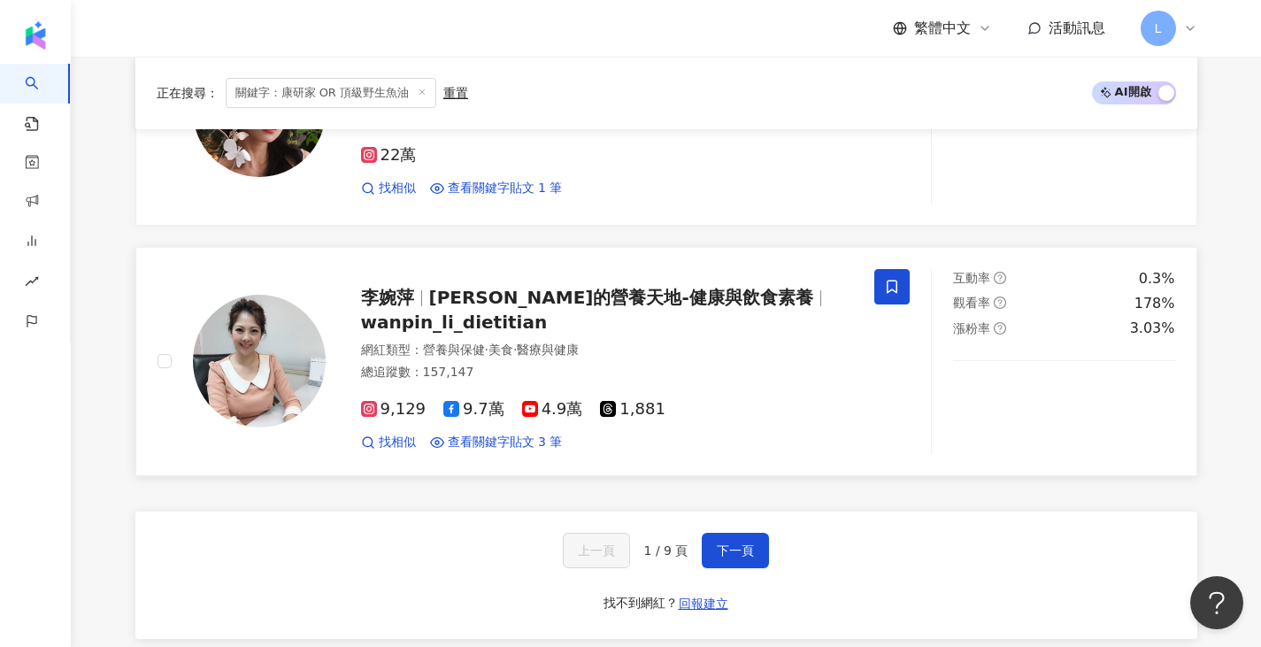
scroll to position [3304, 0]
